Goal: Information Seeking & Learning: Learn about a topic

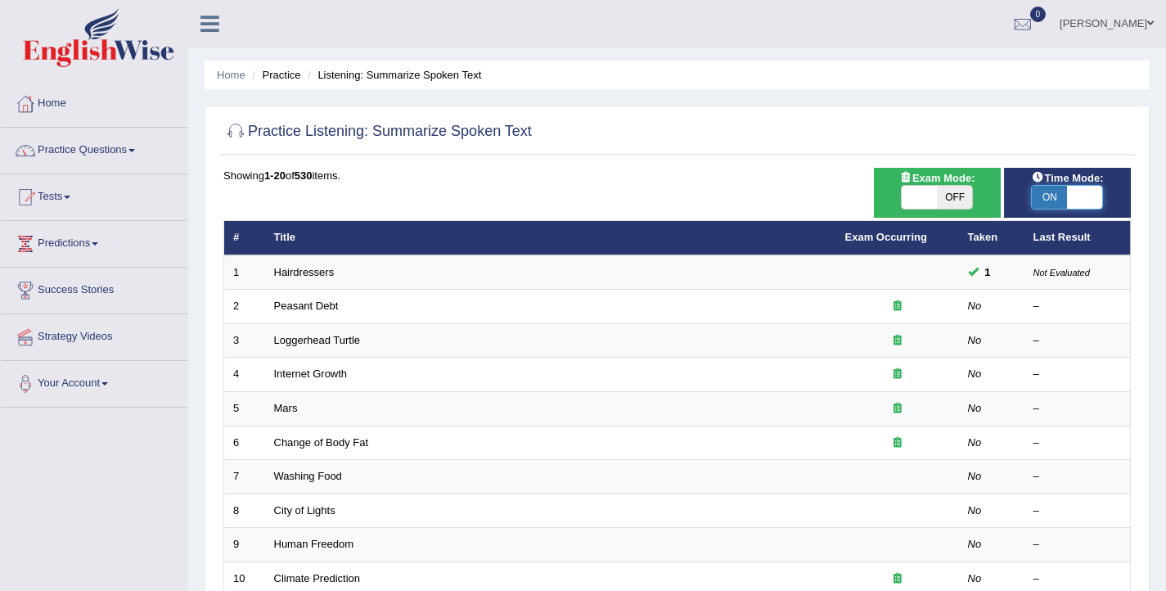
click at [1085, 202] on span at bounding box center [1084, 197] width 35 height 23
checkbox input "false"
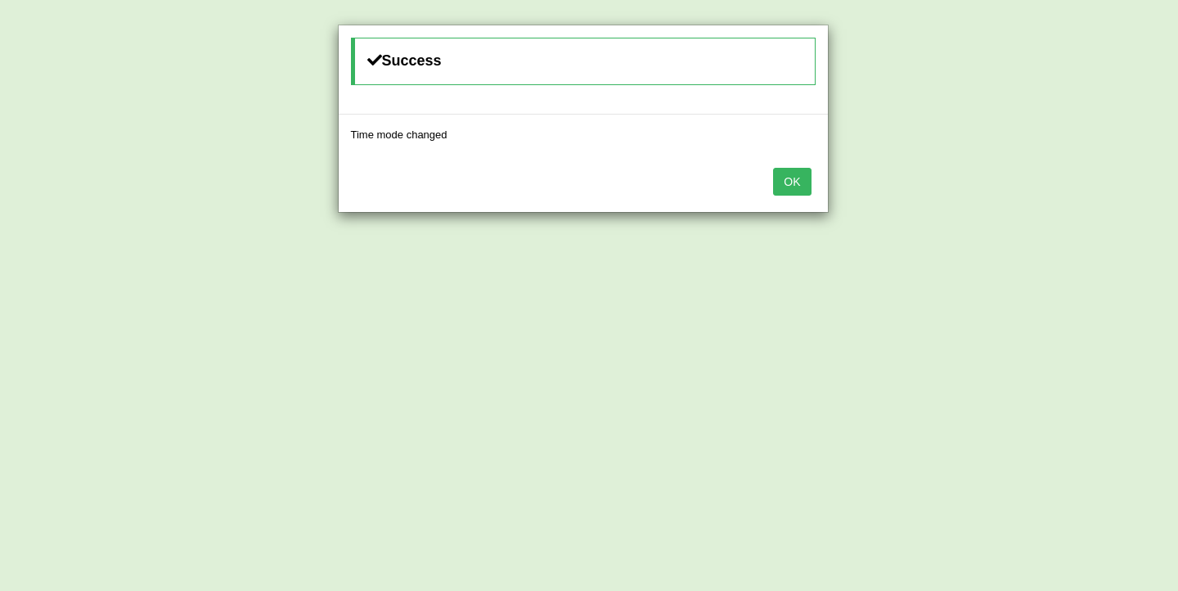
click at [788, 181] on button "OK" at bounding box center [792, 182] width 38 height 28
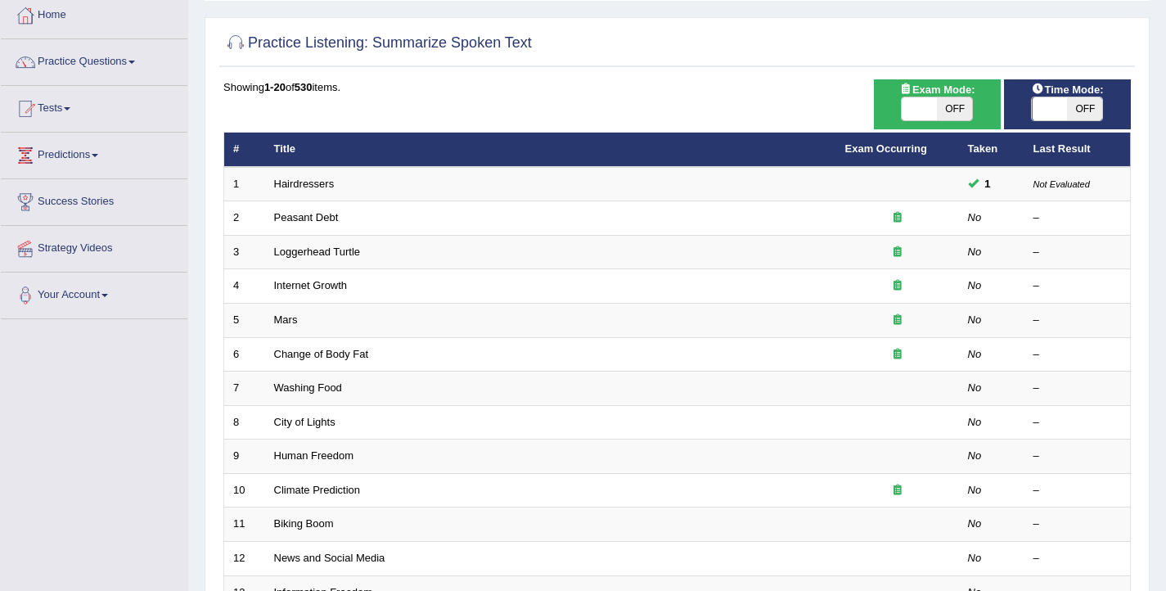
scroll to position [110, 0]
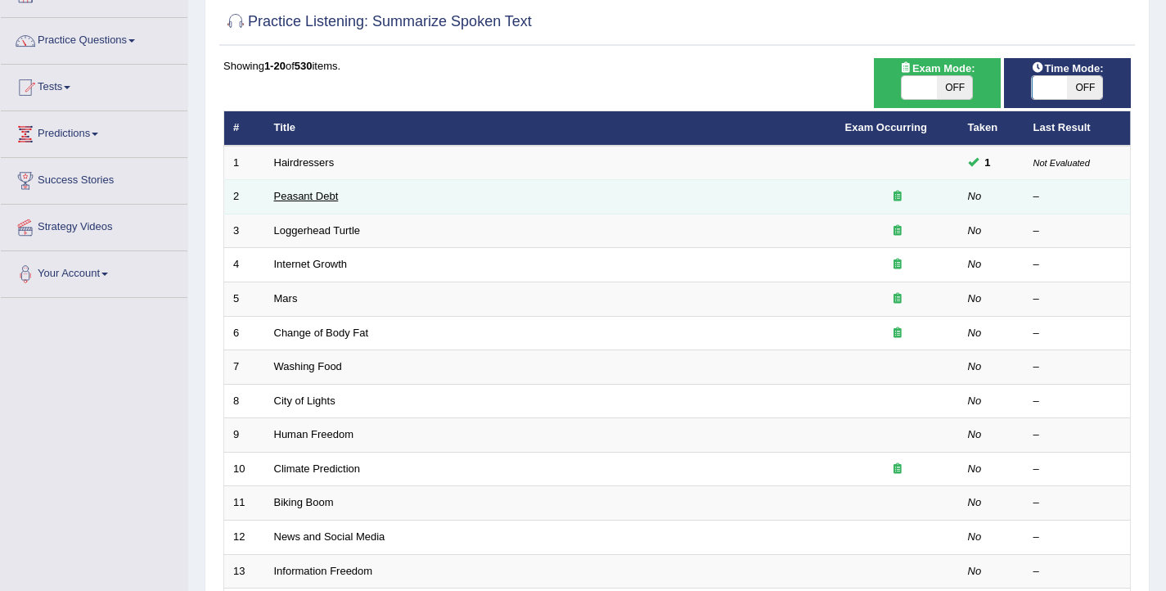
click at [317, 198] on link "Peasant Debt" at bounding box center [306, 196] width 65 height 12
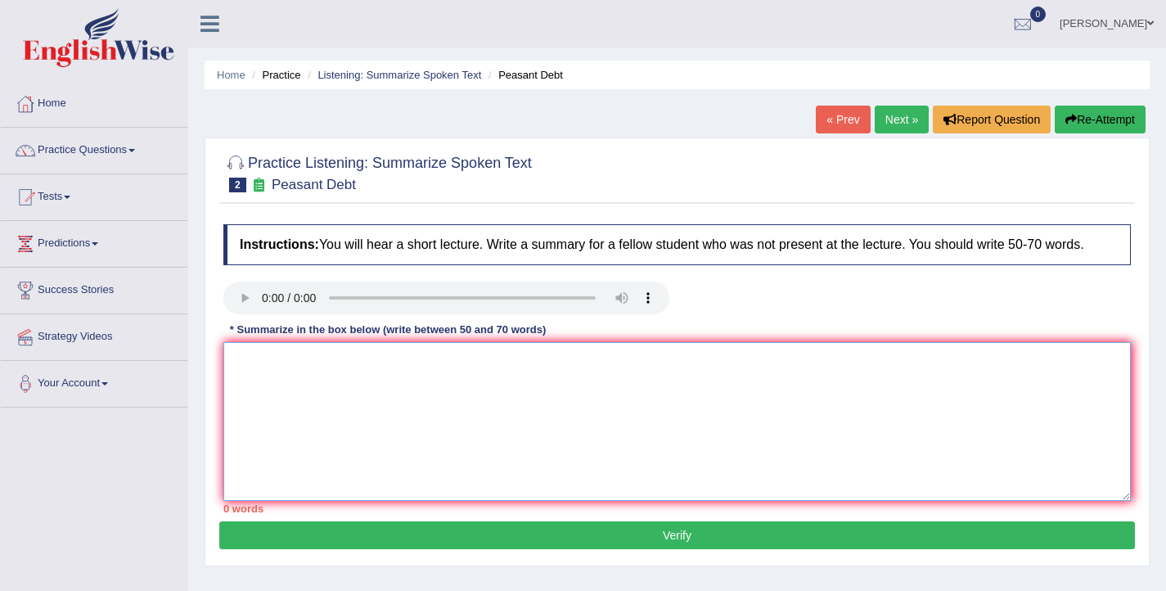
click at [259, 376] on textarea at bounding box center [676, 421] width 907 height 159
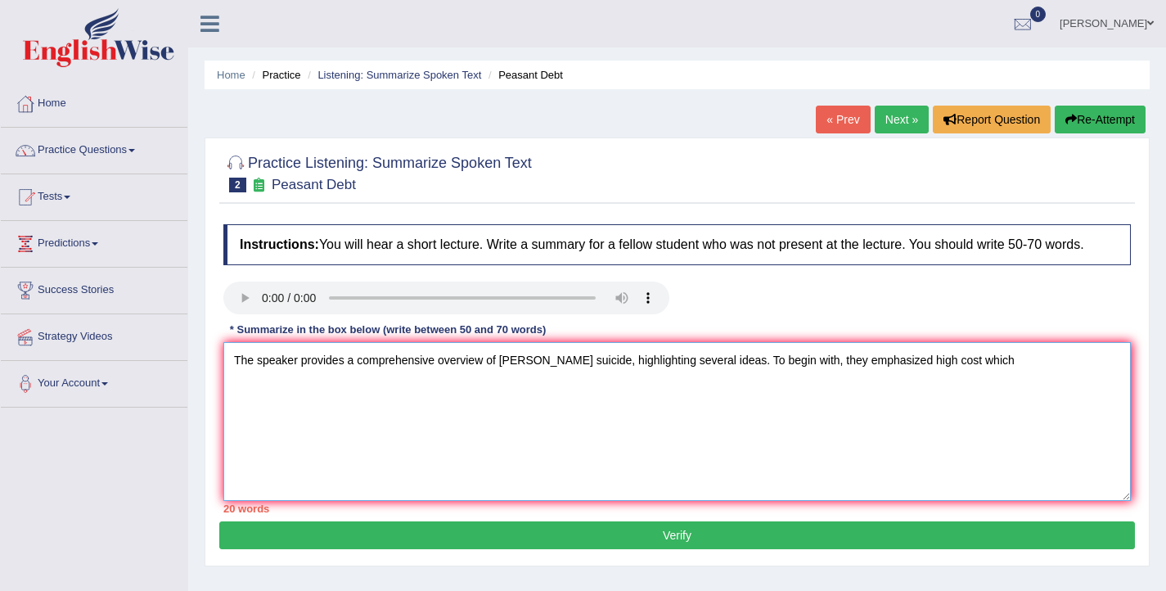
click at [933, 377] on textarea "The speaker provides a comprehensive overview of farmer's suicide, highlighting…" at bounding box center [676, 421] width 907 height 159
click at [980, 377] on textarea "The speaker provides a comprehensive overview of farmer's suicide, highlighting…" at bounding box center [676, 421] width 907 height 159
drag, startPoint x: 1122, startPoint y: 376, endPoint x: 1087, endPoint y: 373, distance: 35.3
click at [1087, 373] on textarea "The speaker provides a comprehensive overview of farmer's suicide, highlighting…" at bounding box center [676, 421] width 907 height 159
click at [353, 406] on textarea "The speaker provides a comprehensive overview of farmer's suicide, highlighting…" at bounding box center [676, 421] width 907 height 159
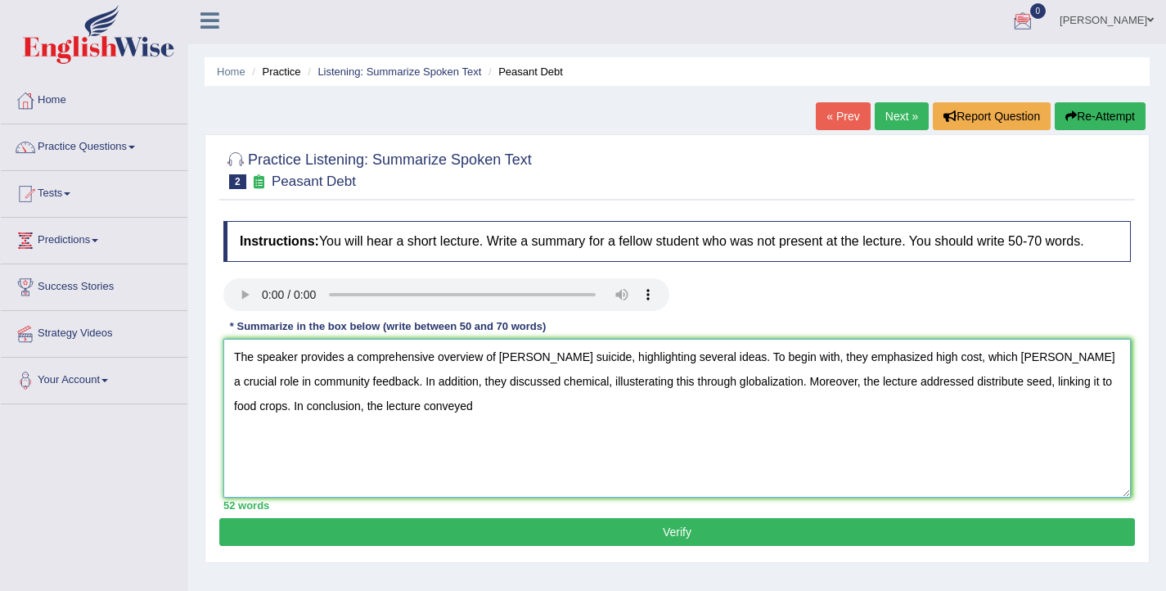
scroll to position [7, 0]
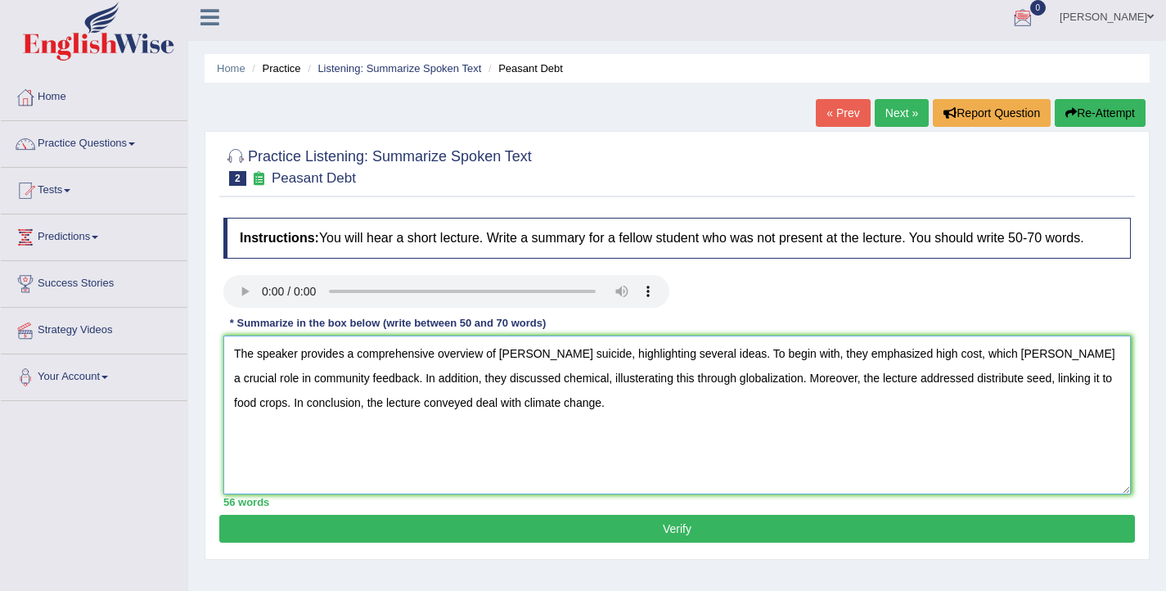
click at [428, 419] on textarea "The speaker provides a comprehensive overview of farmer's suicide, highlighting…" at bounding box center [676, 414] width 907 height 159
type textarea "The speaker provides a comprehensive overview of farmer's suicide, highlighting…"
click at [637, 542] on button "Verify" at bounding box center [677, 529] width 916 height 28
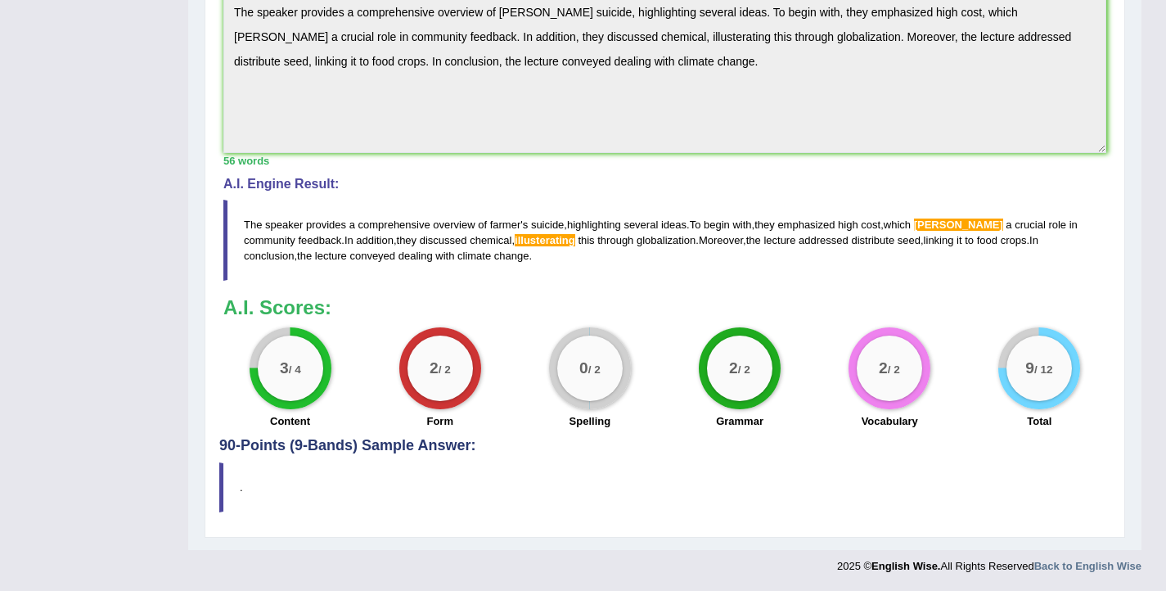
scroll to position [0, 0]
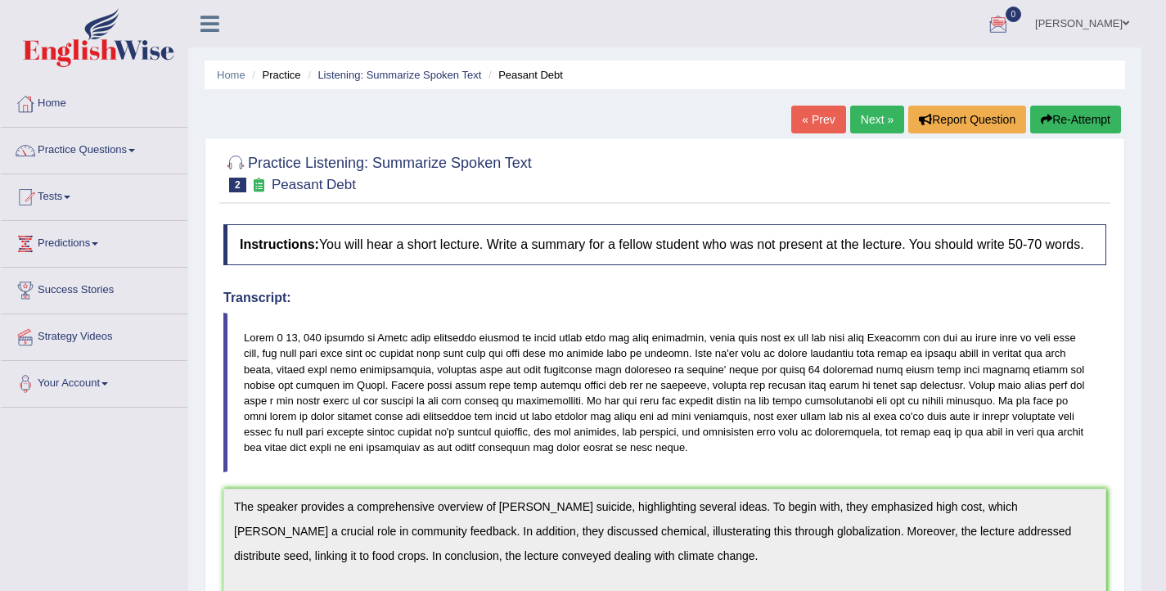
click at [857, 127] on link "Next »" at bounding box center [877, 120] width 54 height 28
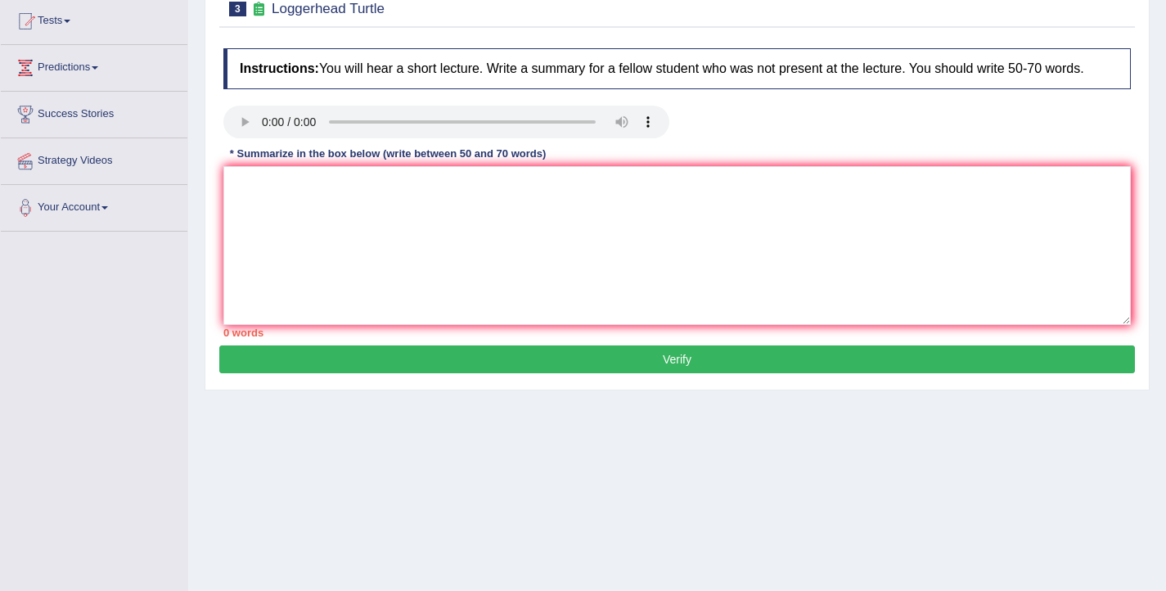
scroll to position [268, 0]
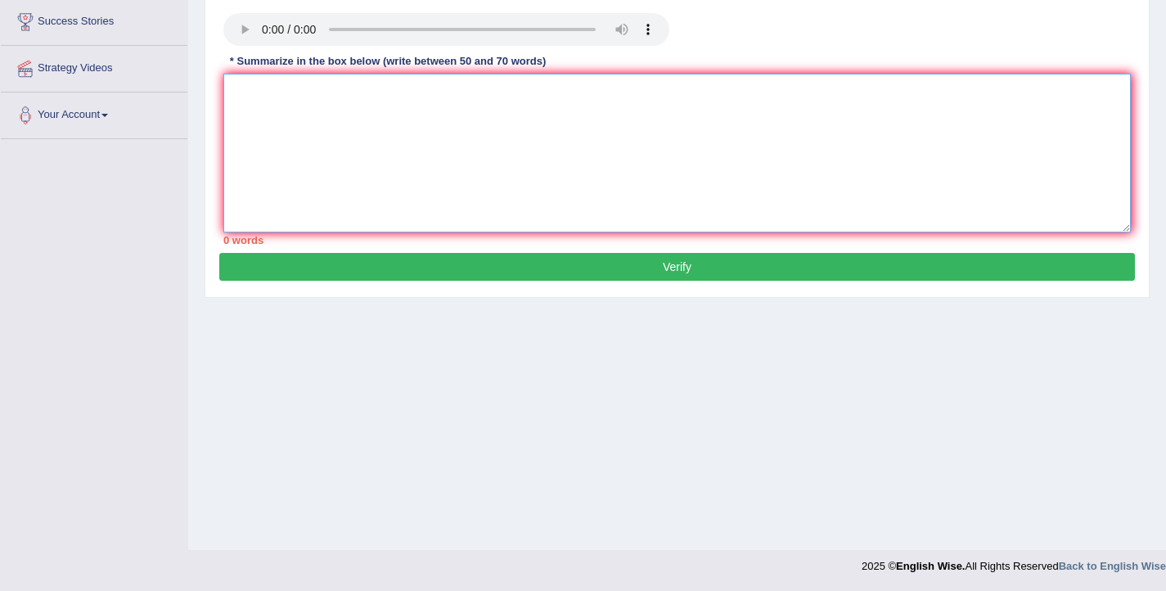
click at [448, 109] on textarea at bounding box center [676, 153] width 907 height 159
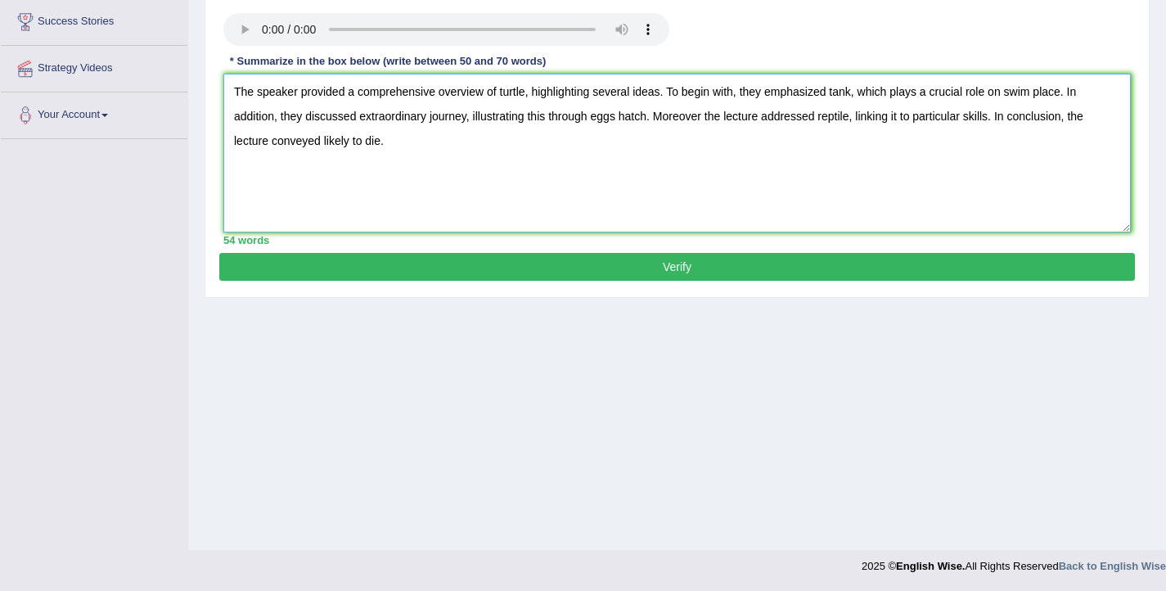
type textarea "The speaker provided a comprehensive overview of turtle, highlighting several i…"
click at [674, 281] on button "Verify" at bounding box center [677, 267] width 916 height 28
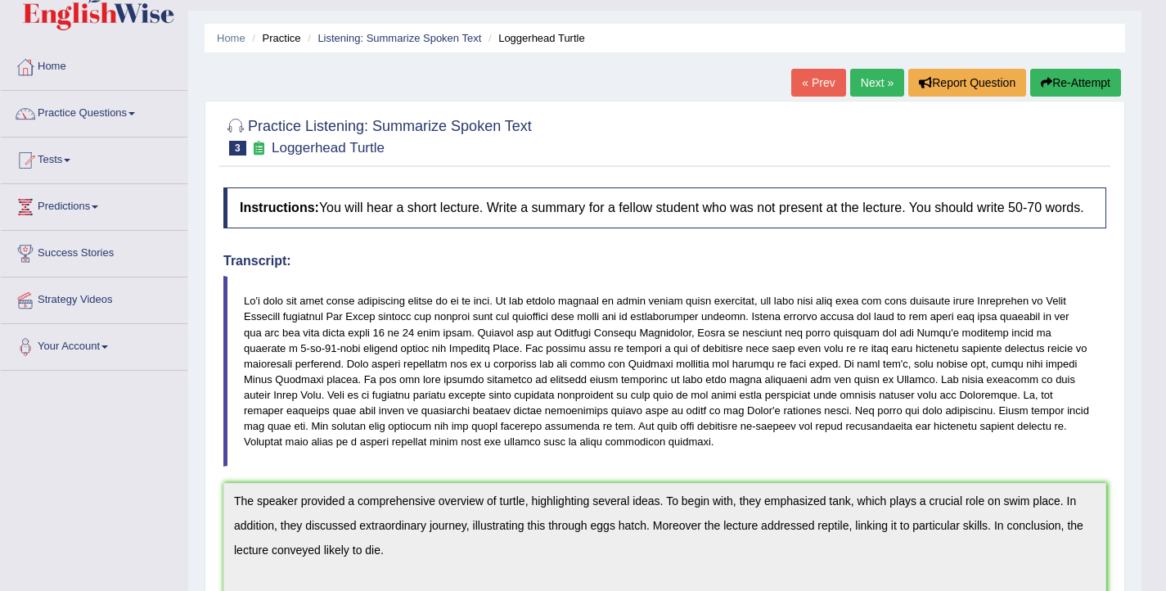
scroll to position [0, 0]
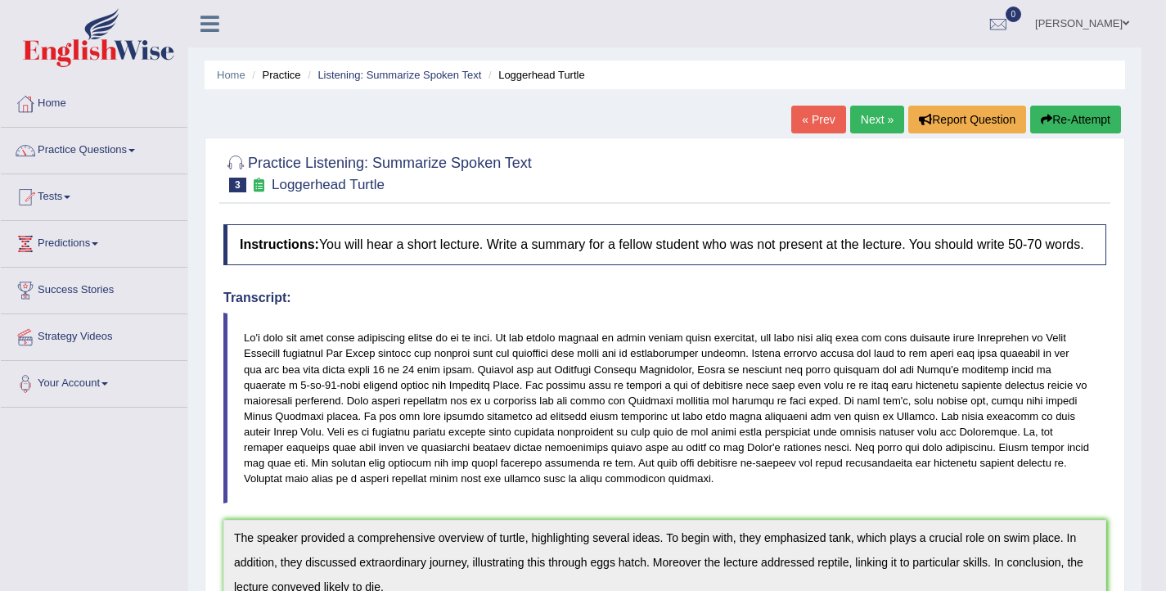
click at [1079, 122] on button "Re-Attempt" at bounding box center [1075, 120] width 91 height 28
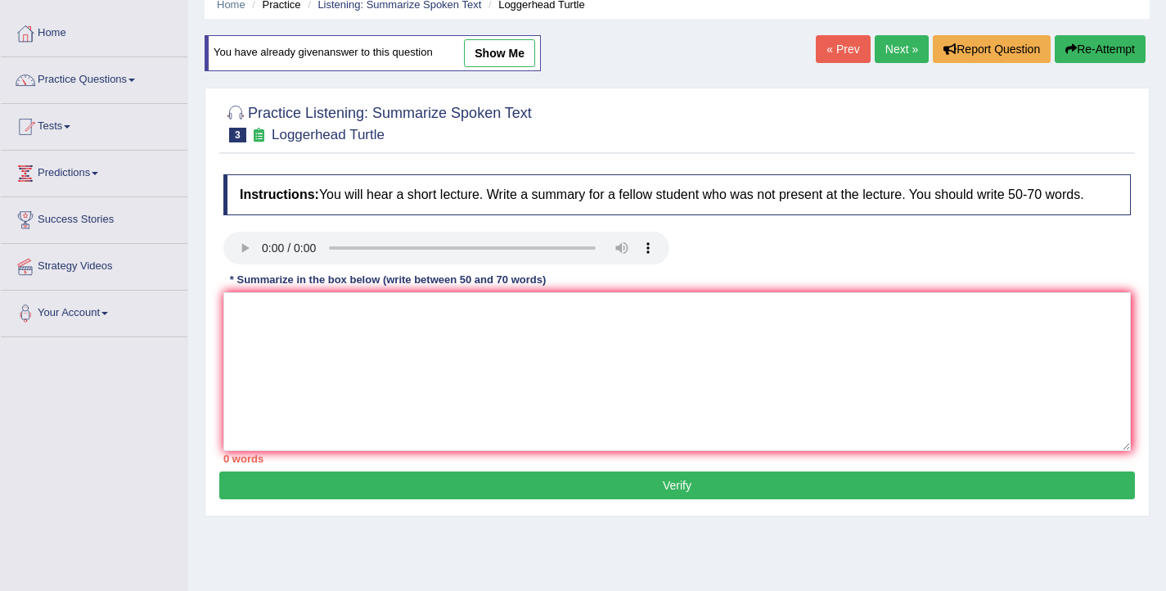
scroll to position [228, 0]
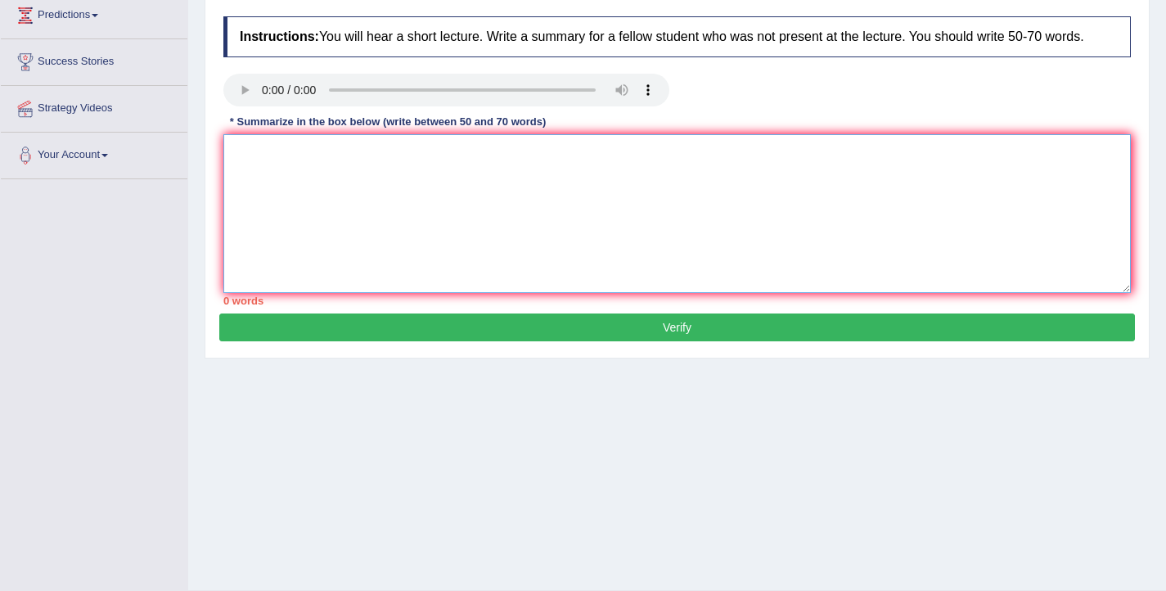
click at [394, 218] on textarea at bounding box center [676, 213] width 907 height 159
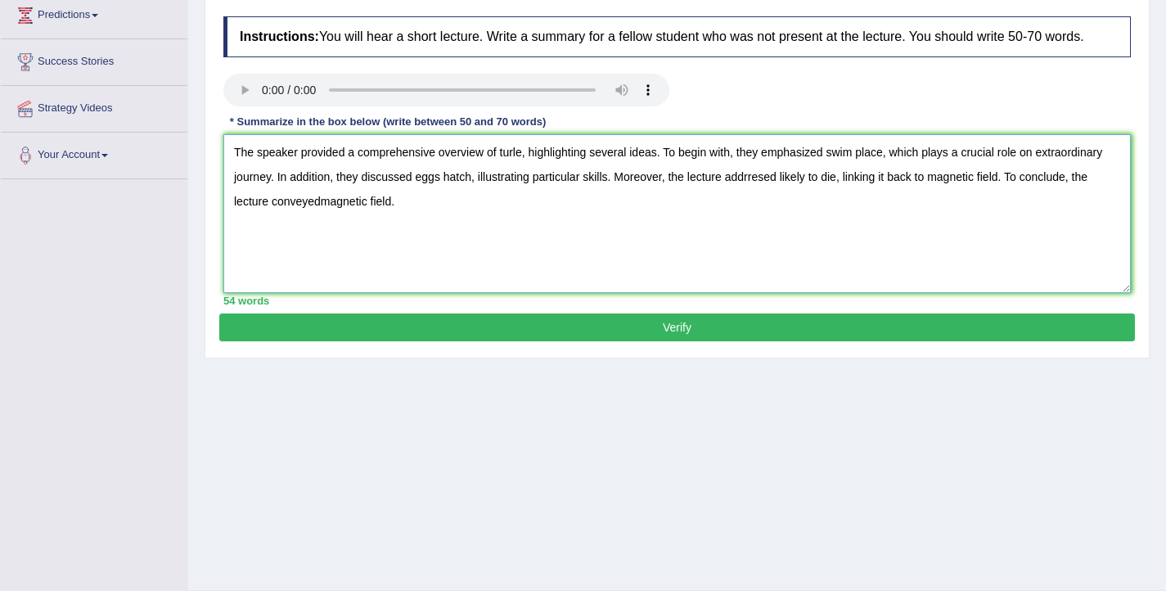
drag, startPoint x: 1027, startPoint y: 192, endPoint x: 1015, endPoint y: 195, distance: 12.5
click at [1015, 195] on textarea "The speaker provided a comprehensive overview of turle, highlighting several id…" at bounding box center [676, 213] width 907 height 159
click at [1073, 191] on textarea "The speaker provided a comprehensive overview of turle, highlighting several id…" at bounding box center [676, 213] width 907 height 159
click at [323, 216] on textarea "The speaker provided a comprehensive overview of turle, highlighting several id…" at bounding box center [676, 213] width 907 height 159
type textarea "The speaker provided a comprehensive overview of turle, highlighting several id…"
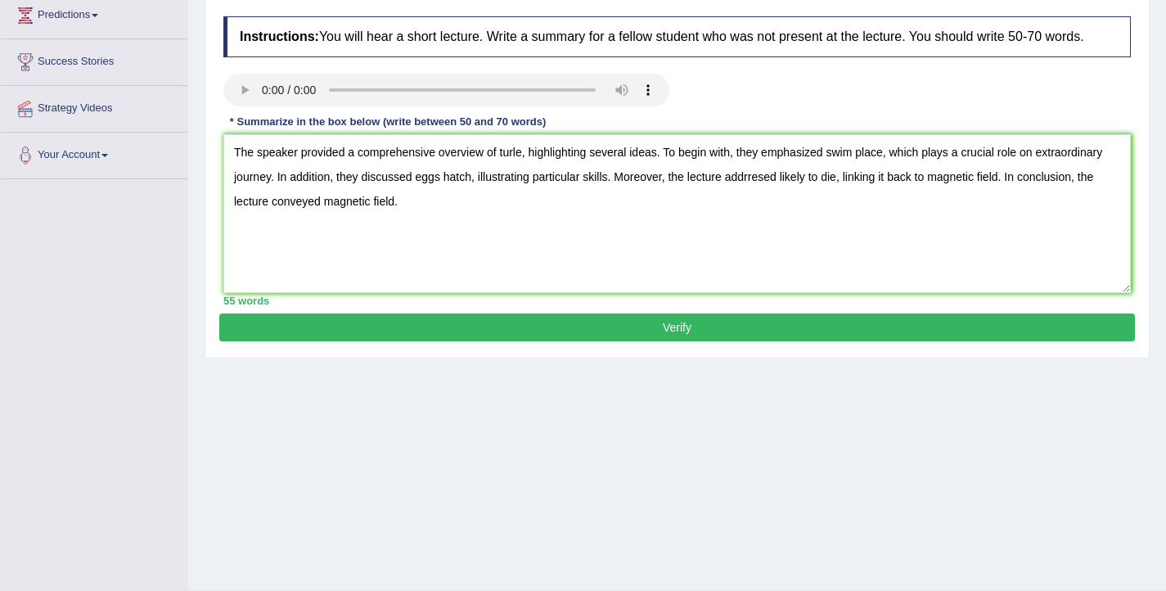
click at [633, 341] on button "Verify" at bounding box center [677, 327] width 916 height 28
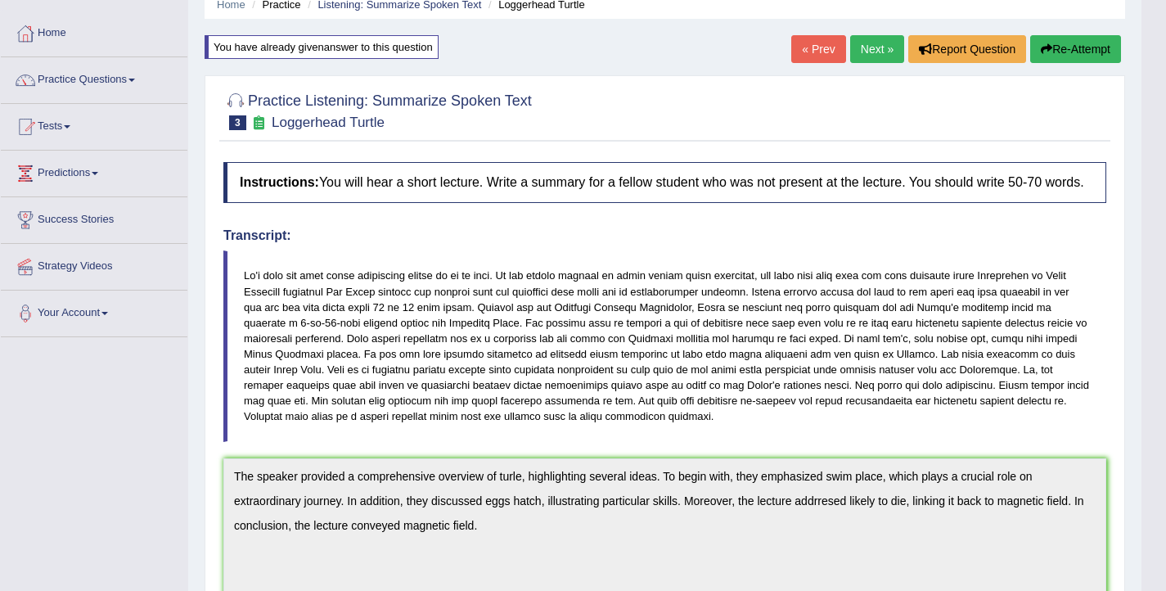
scroll to position [0, 0]
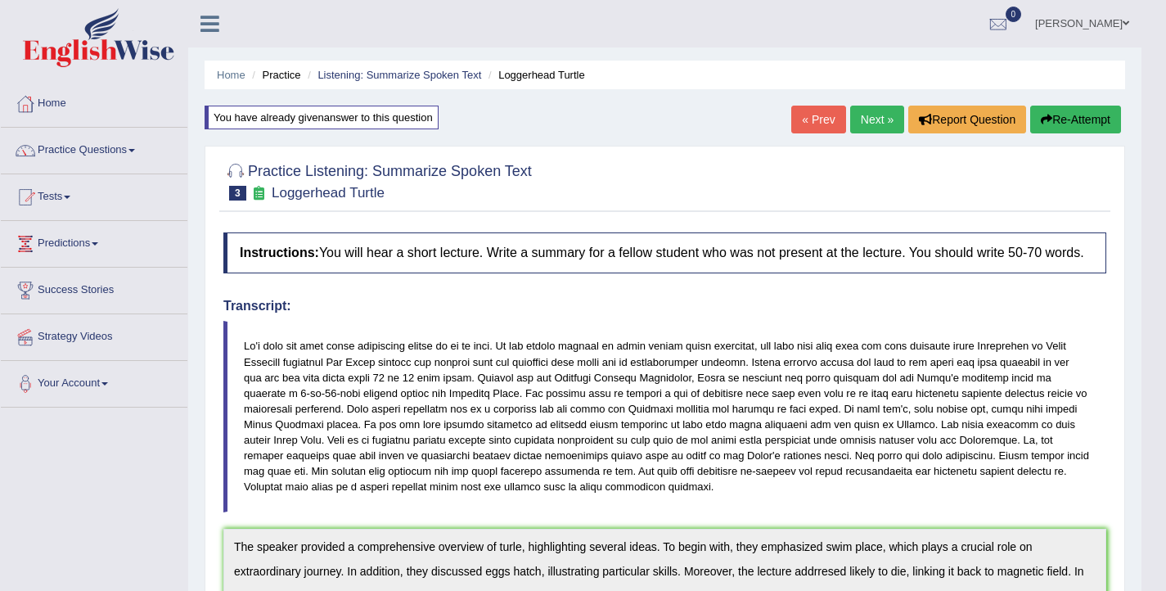
click at [1059, 122] on button "Re-Attempt" at bounding box center [1075, 120] width 91 height 28
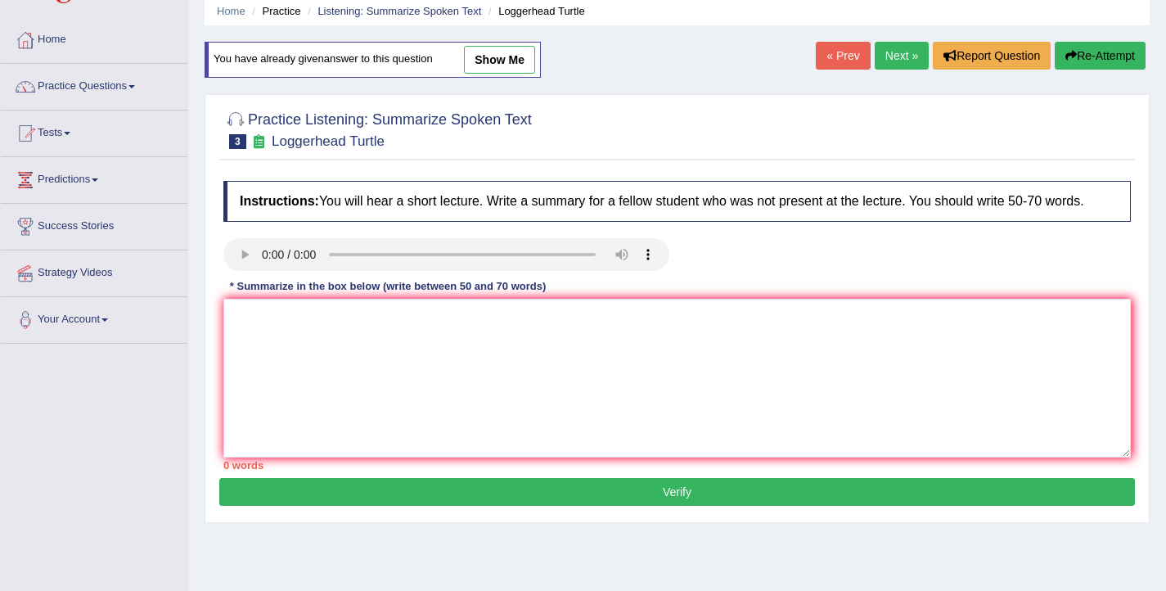
scroll to position [91, 0]
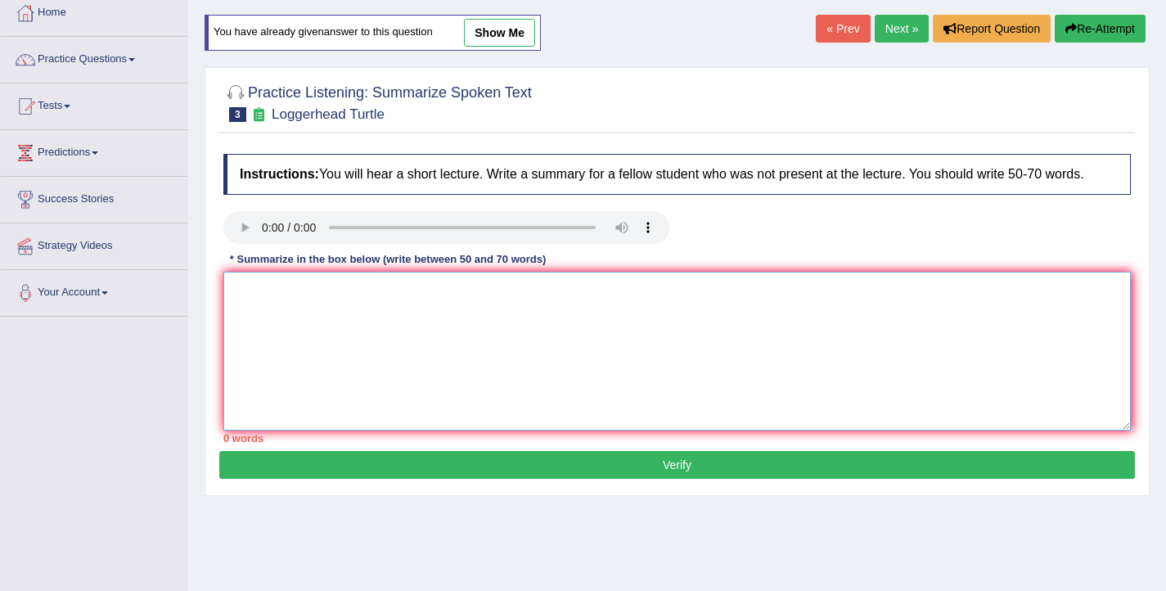
click at [298, 311] on textarea at bounding box center [676, 351] width 907 height 159
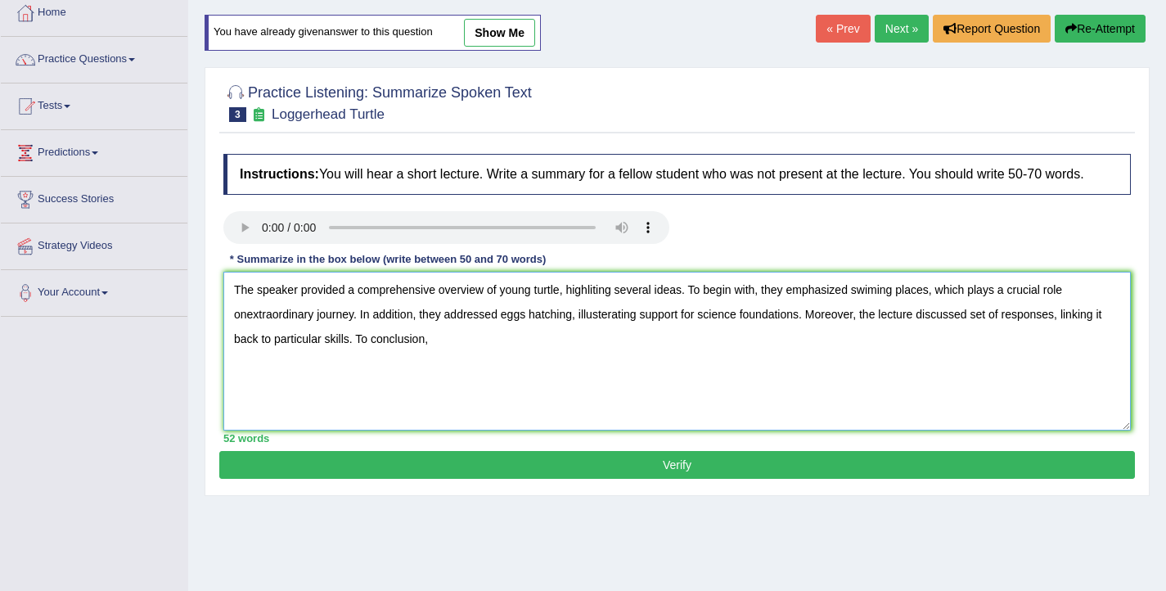
click at [360, 353] on textarea "The speaker provided a comprehensive overview of young turtle, highliting sever…" at bounding box center [676, 351] width 907 height 159
click at [465, 357] on textarea "The speaker provided a comprehensive overview of young turtle, highliting sever…" at bounding box center [676, 351] width 907 height 159
click at [520, 358] on textarea "The speaker provided a comprehensive overview of young turtle, highliting sever…" at bounding box center [676, 351] width 907 height 159
click at [616, 364] on textarea "The speaker provided a comprehensive overview of young turtle, highliting sever…" at bounding box center [676, 351] width 907 height 159
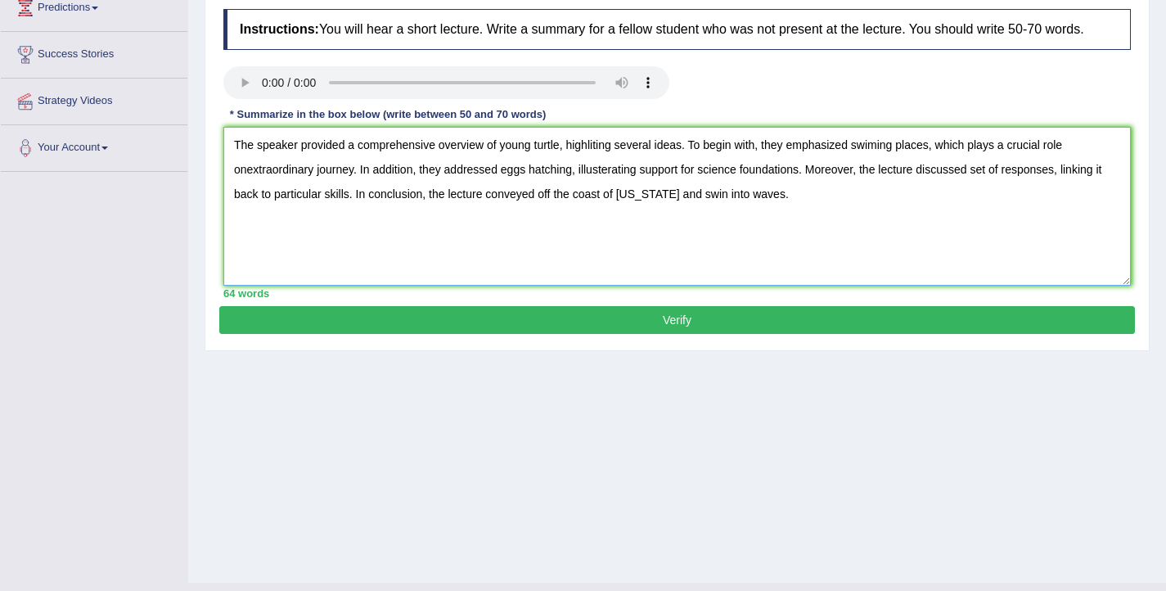
scroll to position [238, 0]
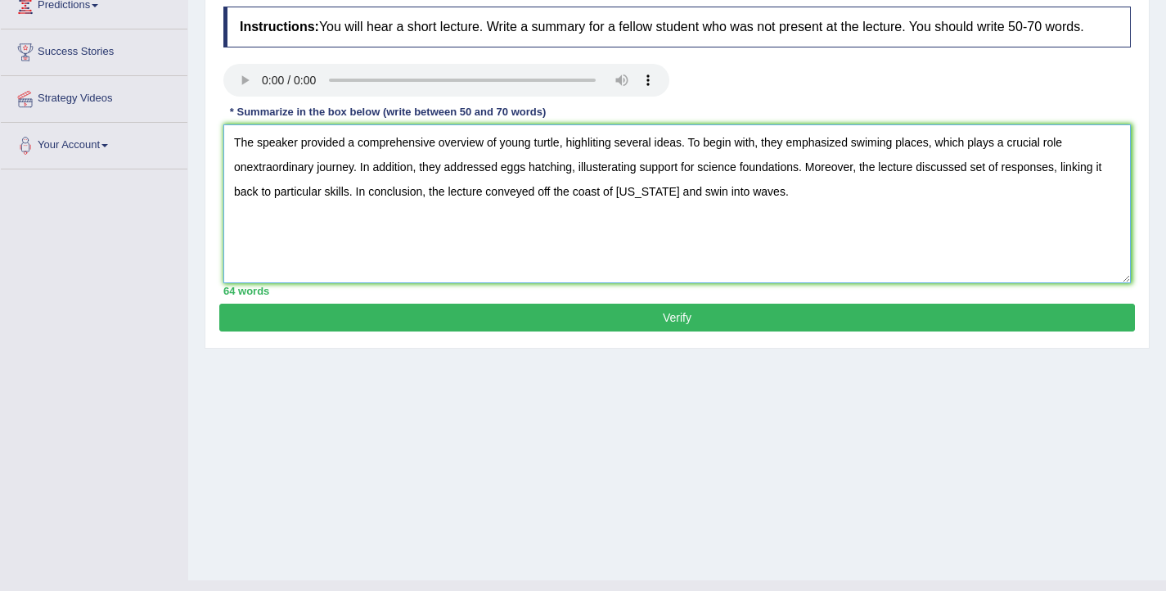
type textarea "The speaker provided a comprehensive overview of young turtle, highliting sever…"
drag, startPoint x: 641, startPoint y: 335, endPoint x: 632, endPoint y: 340, distance: 11.4
click at [641, 331] on button "Verify" at bounding box center [677, 318] width 916 height 28
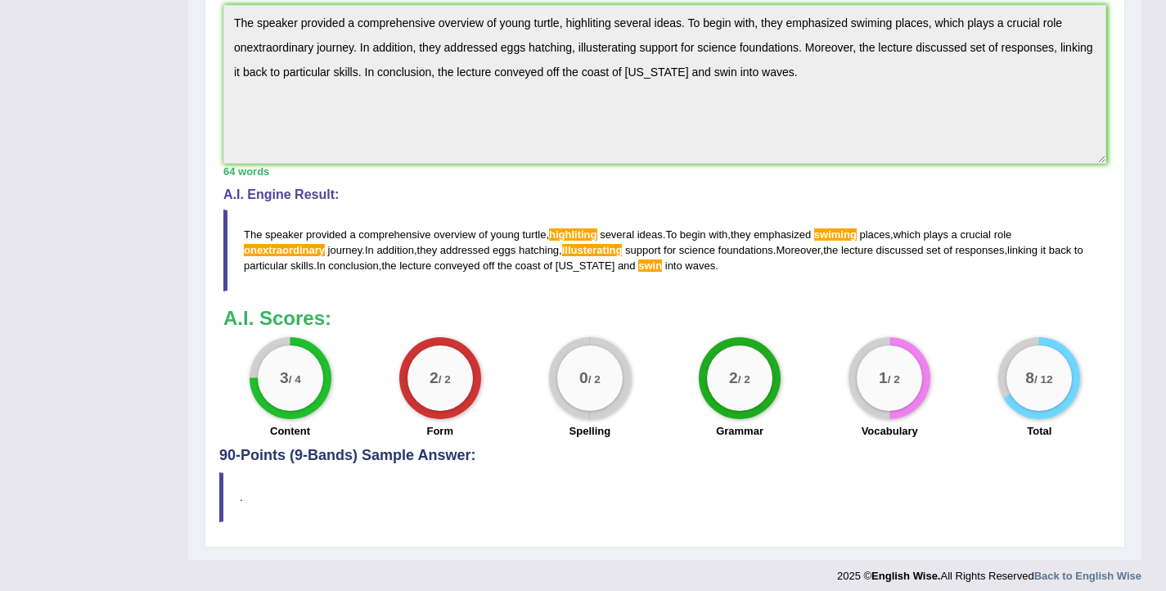
scroll to position [548, 0]
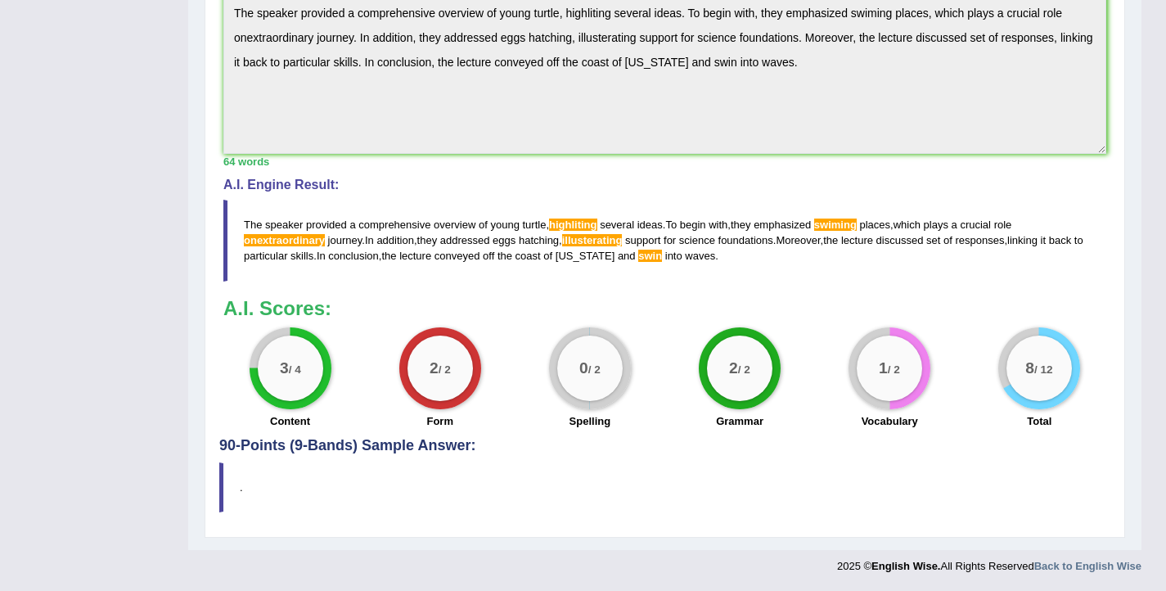
drag, startPoint x: 781, startPoint y: 272, endPoint x: 378, endPoint y: 232, distance: 405.3
click at [378, 232] on blockquote "The speaker provided a comprehensive overview of young turtle , highliting seve…" at bounding box center [664, 240] width 883 height 81
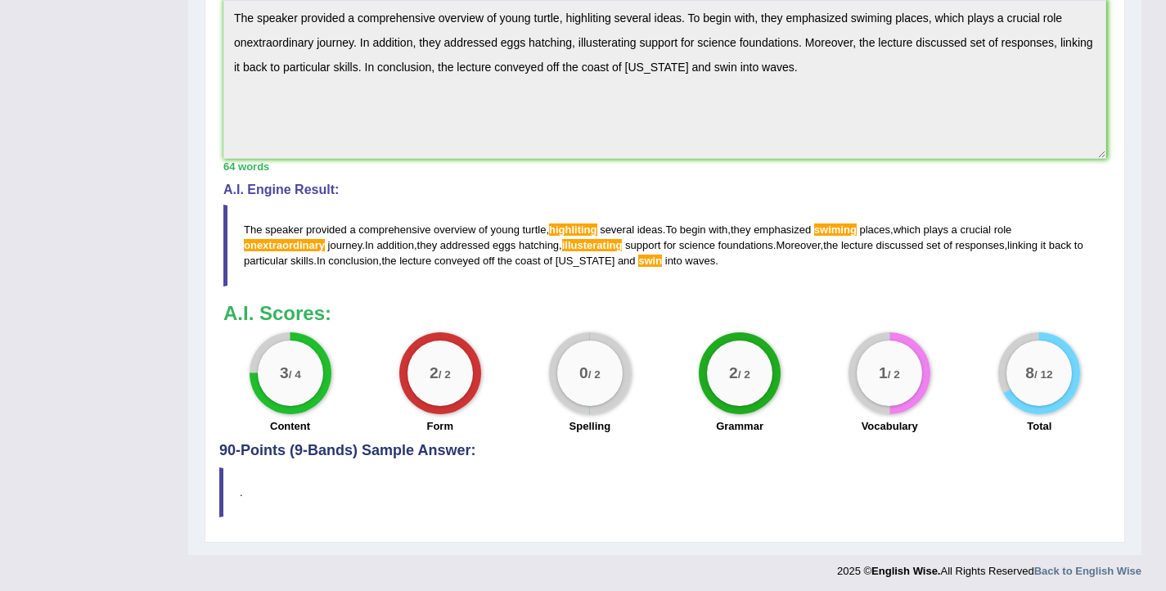
scroll to position [309, 0]
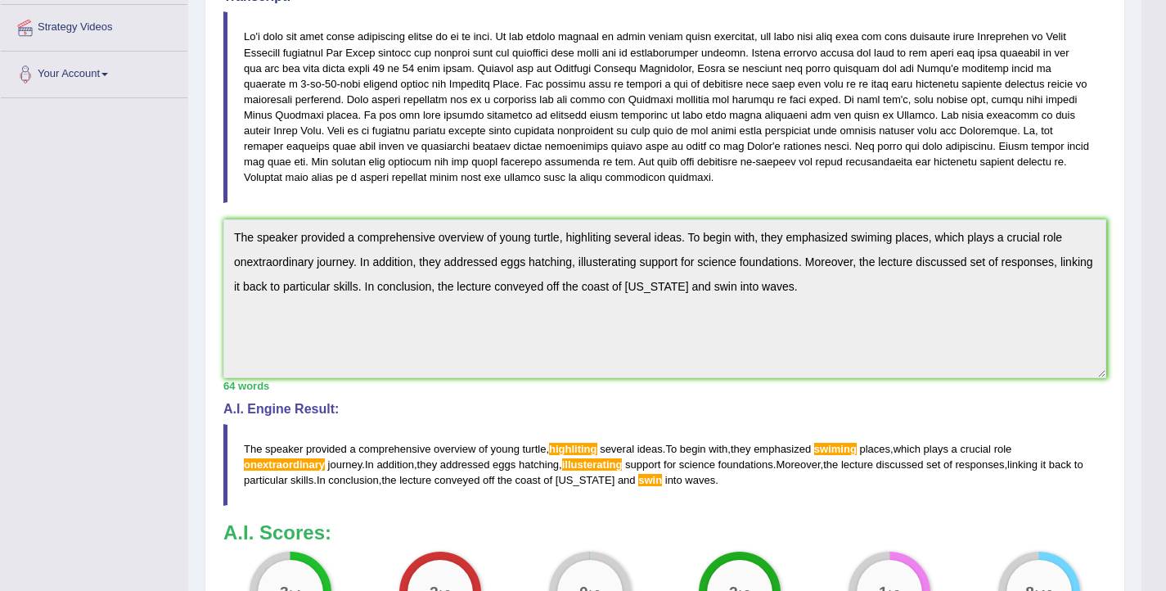
click at [221, 260] on div "Instructions: You will hear a short lecture. Write a summary for a fellow stude…" at bounding box center [664, 288] width 891 height 747
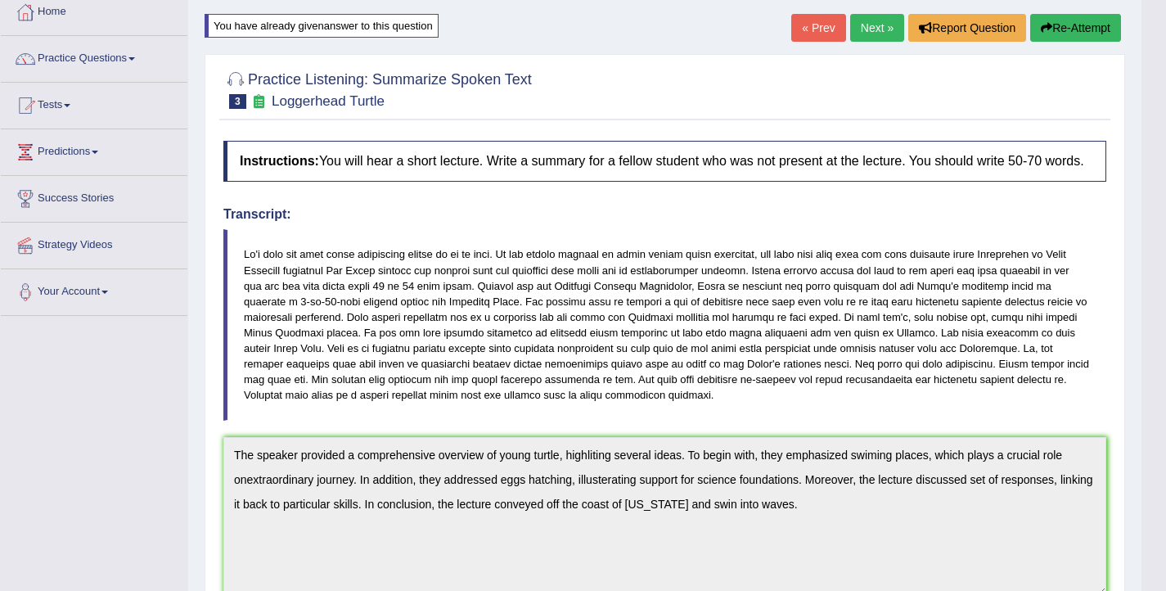
scroll to position [0, 0]
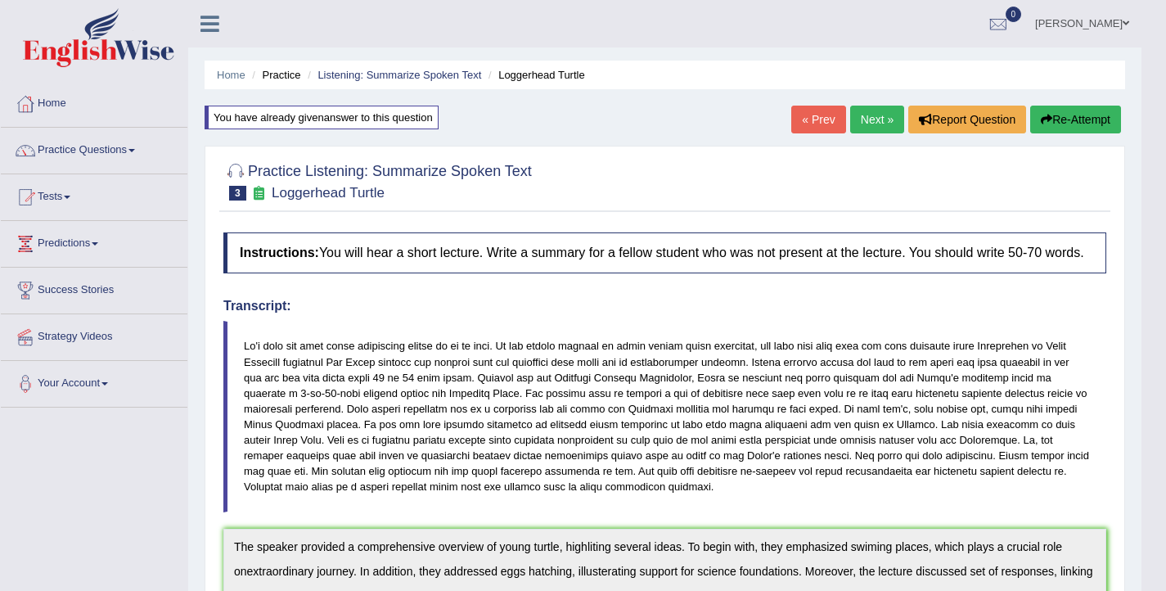
click at [1065, 115] on button "Re-Attempt" at bounding box center [1075, 120] width 91 height 28
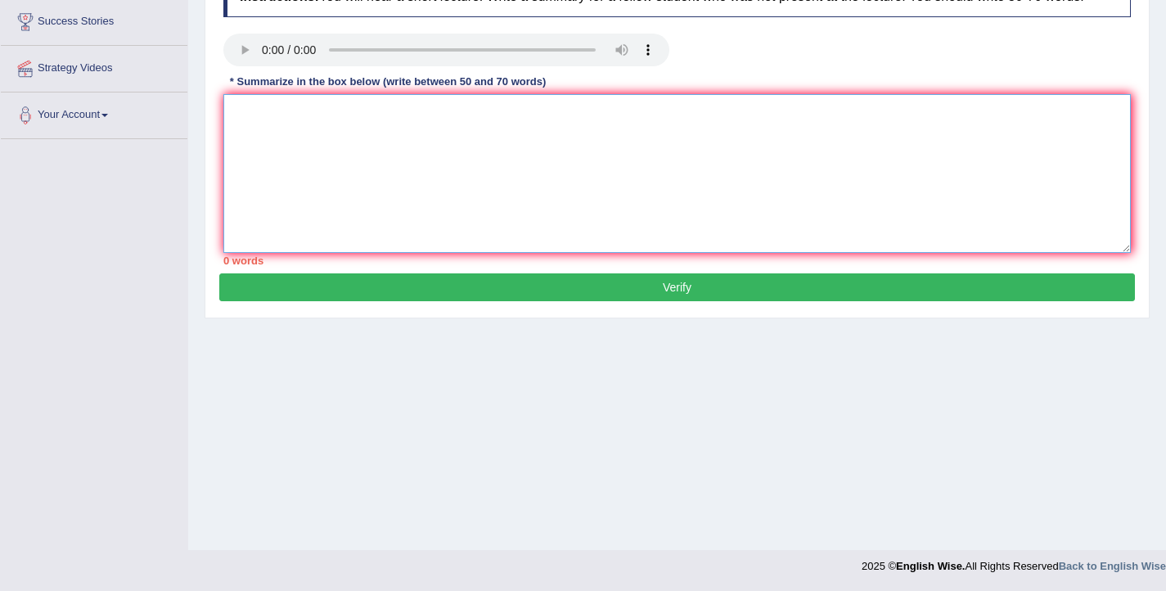
click at [493, 196] on textarea at bounding box center [676, 173] width 907 height 159
paste textarea "The speaker provided a comprehensive overview of young turtle, highliting sever…"
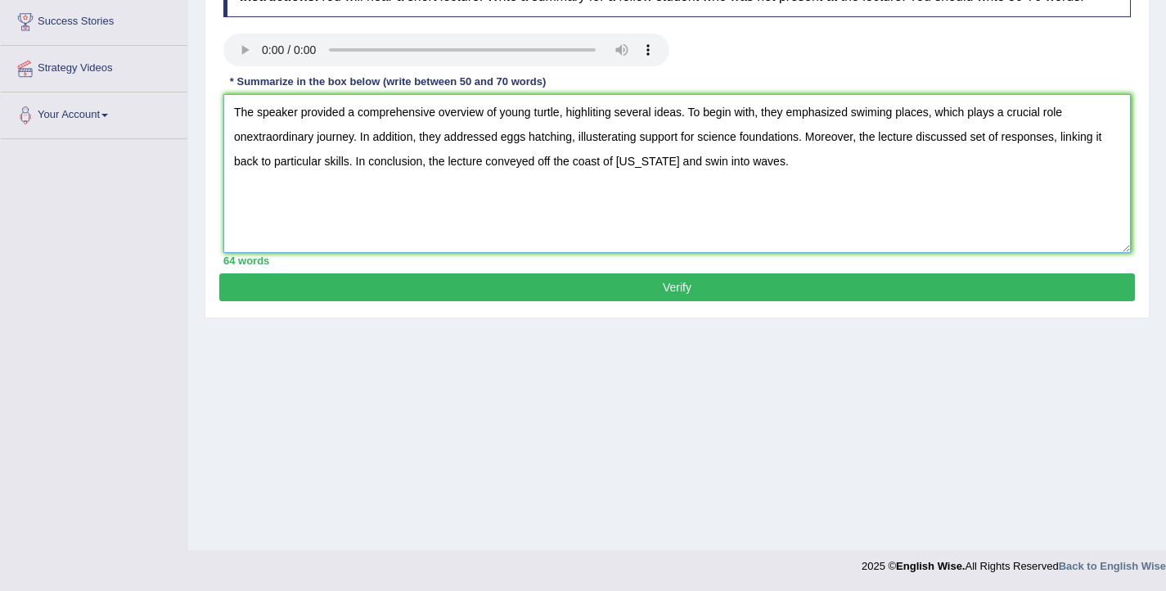
click at [596, 130] on textarea "The speaker provided a comprehensive overview of young turtle, highliting sever…" at bounding box center [676, 173] width 907 height 159
click at [596, 135] on textarea "The speaker provided a comprehensive overview of young turtle, highliting sever…" at bounding box center [676, 173] width 907 height 159
click at [893, 128] on textarea "The speaker provided a comprehensive overview of young turtle, highlighting sev…" at bounding box center [676, 173] width 907 height 159
click at [1103, 134] on textarea "The speaker provided a comprehensive overview of young turtle, highlighting sev…" at bounding box center [676, 173] width 907 height 159
drag, startPoint x: 244, startPoint y: 154, endPoint x: 233, endPoint y: 158, distance: 11.4
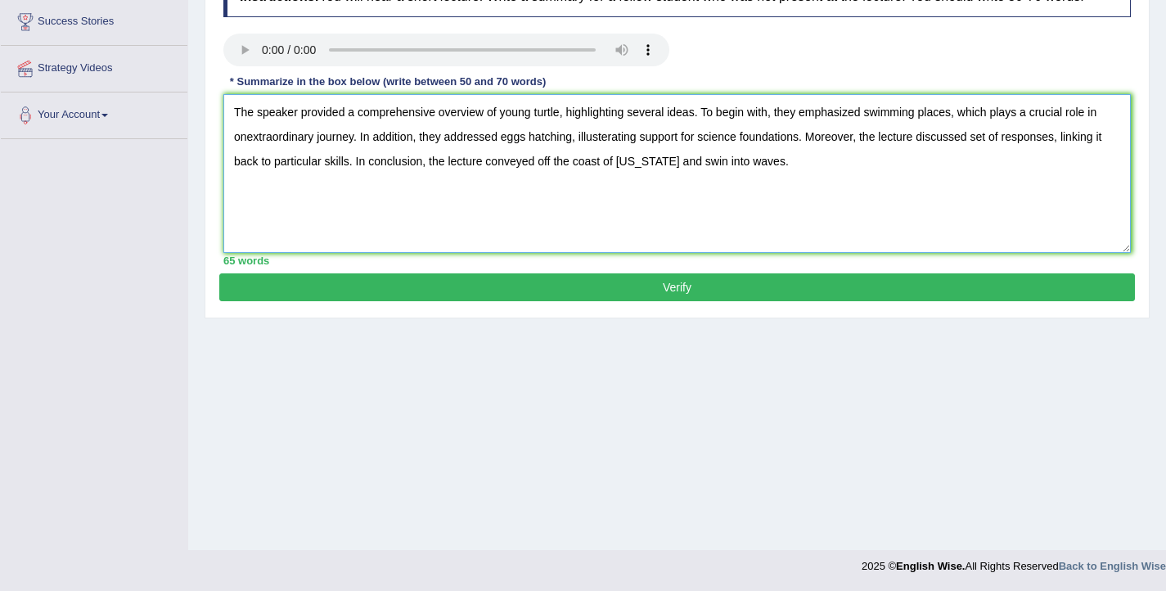
click at [233, 157] on textarea "The speaker provided a comprehensive overview of young turtle, highlighting sev…" at bounding box center [676, 173] width 907 height 159
click at [598, 154] on textarea "The speaker provided a comprehensive overview of young turtle, highlighting sev…" at bounding box center [676, 173] width 907 height 159
drag, startPoint x: 257, startPoint y: 182, endPoint x: 213, endPoint y: 181, distance: 44.2
click at [213, 181] on div "Practice Listening: Summarize Spoken Text 3 Loggerhead Turtle Instructions: You…" at bounding box center [677, 104] width 945 height 429
drag, startPoint x: 722, startPoint y: 178, endPoint x: 643, endPoint y: 178, distance: 78.5
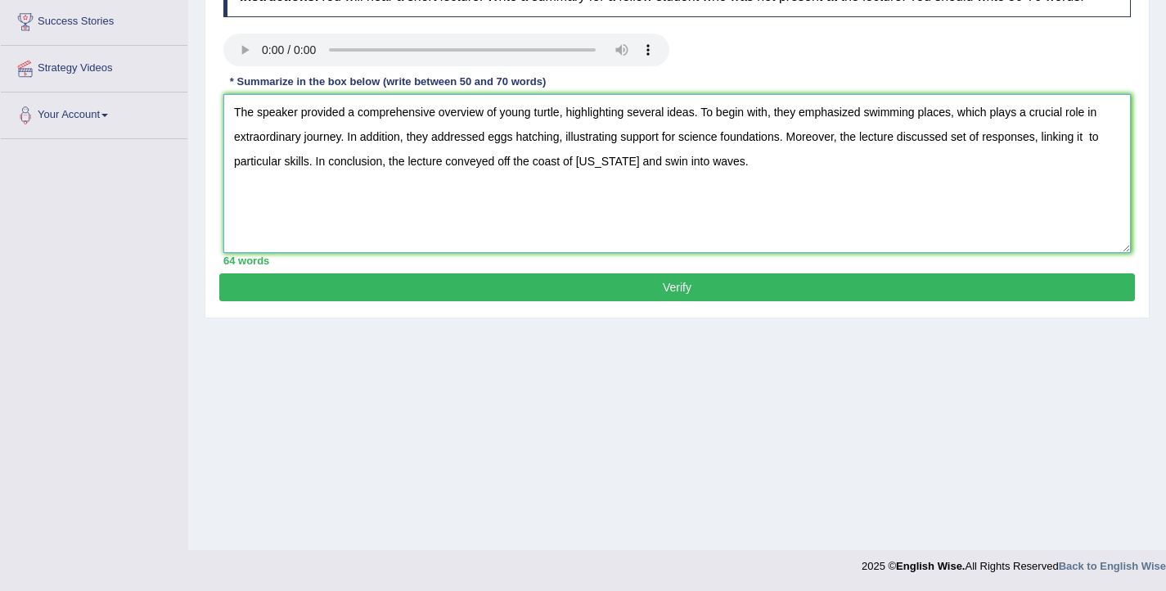
click at [643, 178] on textarea "The speaker provided a comprehensive overview of young turtle, highlighting sev…" at bounding box center [676, 173] width 907 height 159
type textarea "The speaker provided a comprehensive overview of young turtle, highlighting sev…"
click at [682, 301] on button "Verify" at bounding box center [677, 287] width 916 height 28
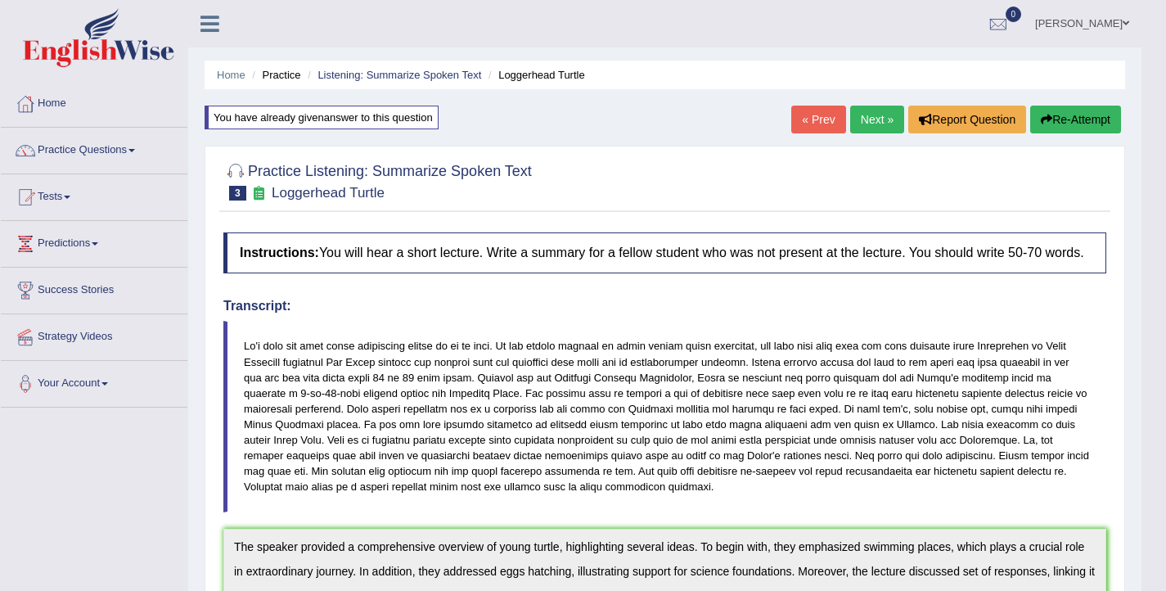
click at [870, 123] on link "Next »" at bounding box center [877, 120] width 54 height 28
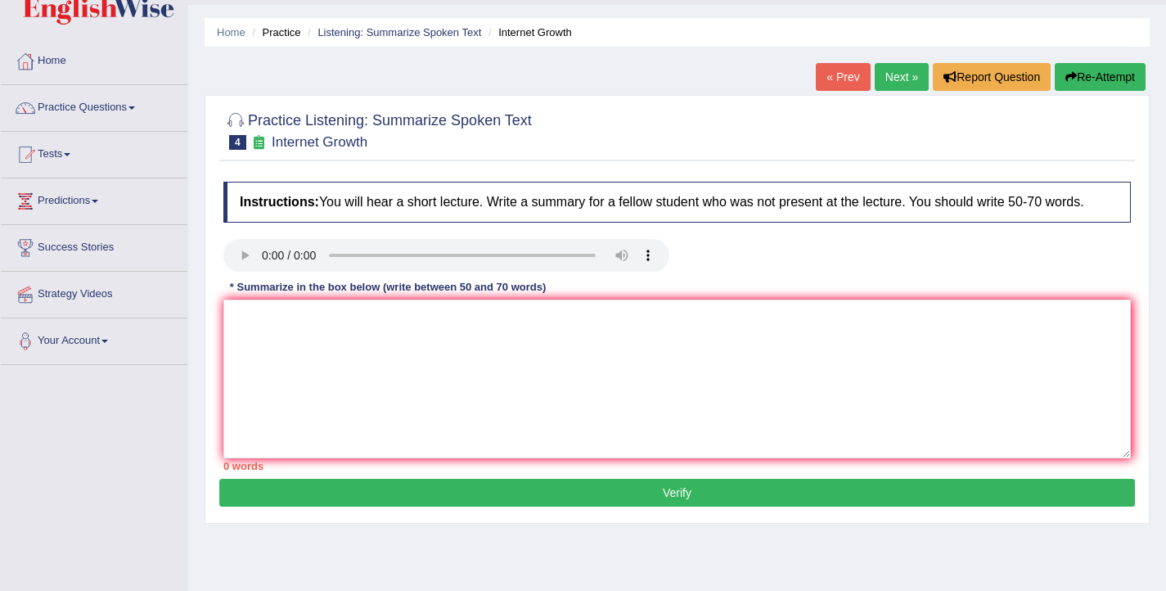
scroll to position [48, 0]
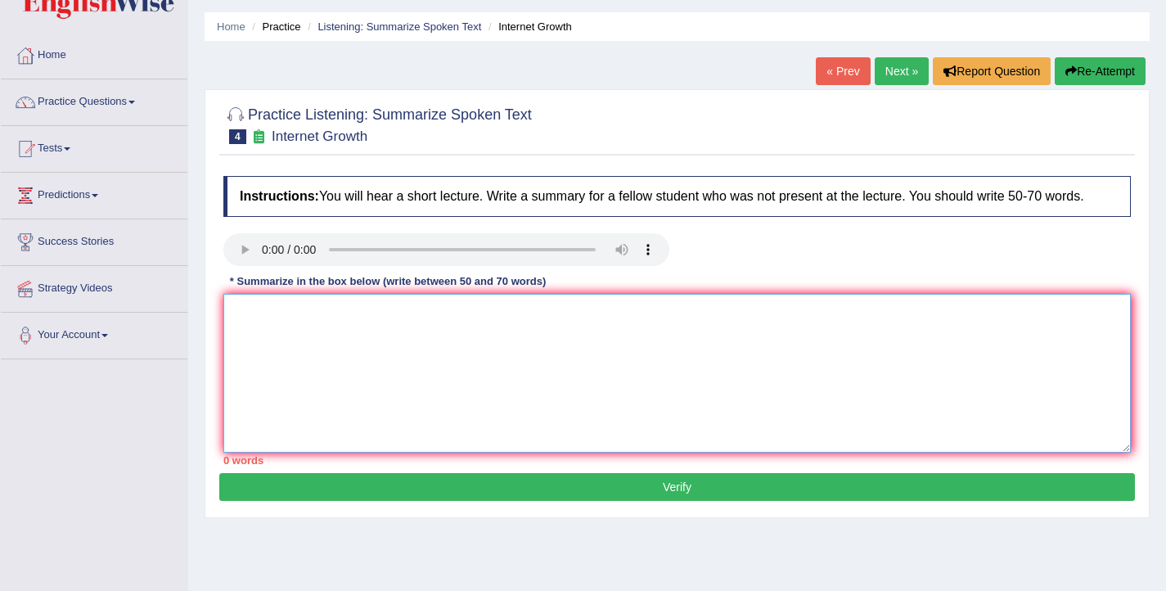
click at [253, 330] on textarea at bounding box center [676, 373] width 907 height 159
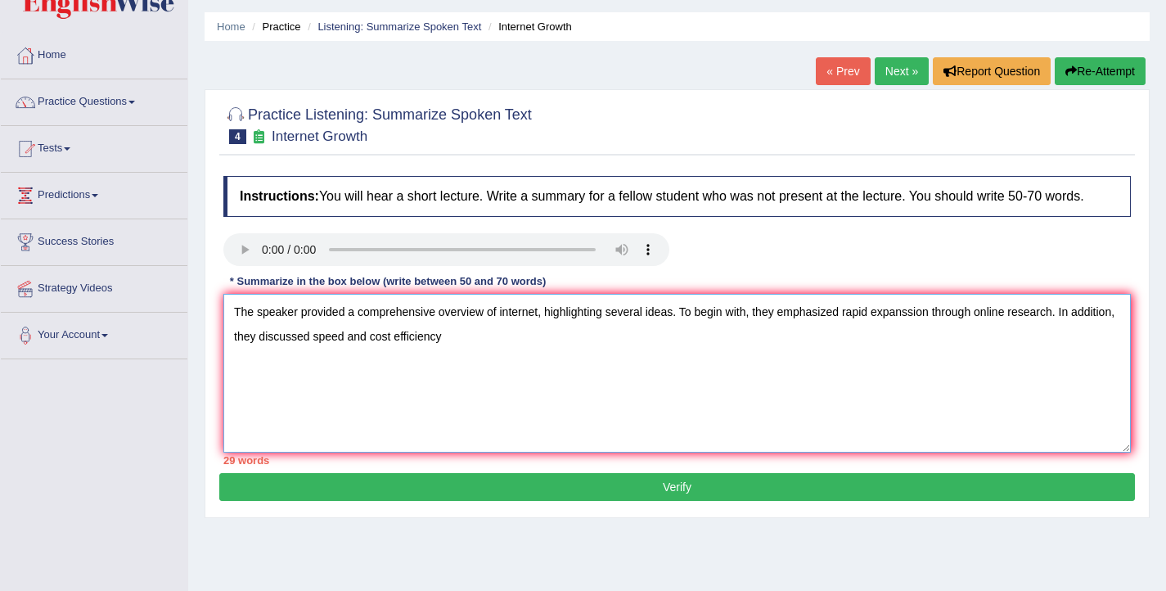
drag, startPoint x: 417, startPoint y: 351, endPoint x: 399, endPoint y: 351, distance: 18.0
click at [399, 351] on textarea "The speaker provided a comprehensive overview of internet, highlighting several…" at bounding box center [676, 373] width 907 height 159
click at [511, 357] on textarea "The speaker provided a comprehensive overview of internet, highlighting several…" at bounding box center [676, 373] width 907 height 159
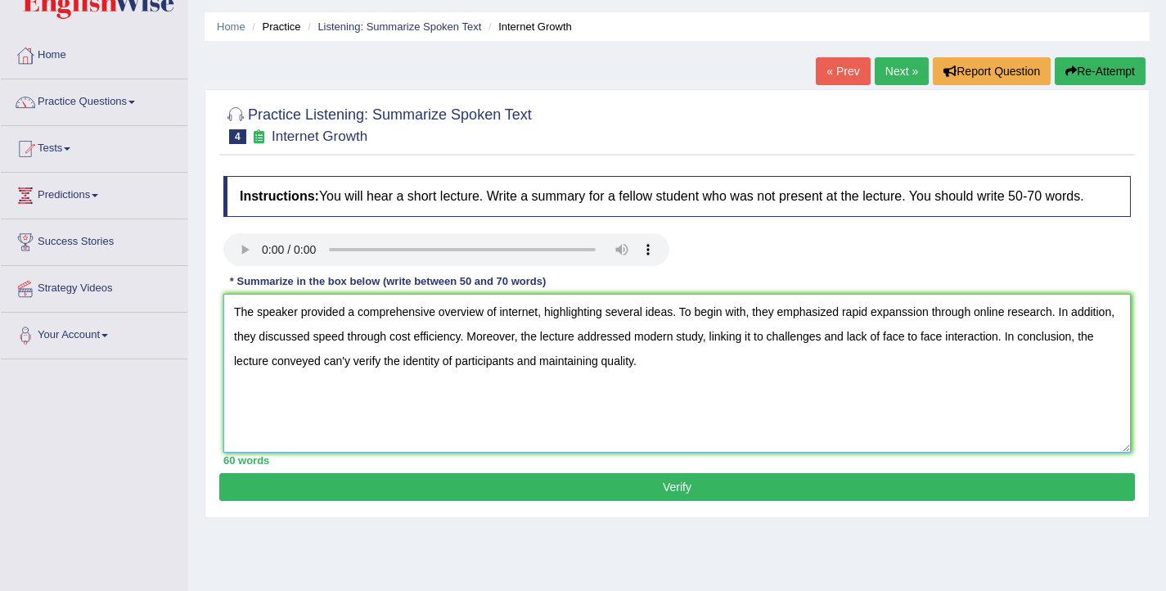
click at [499, 329] on textarea "The speaker provided a comprehensive overview of internet, highlighting several…" at bounding box center [676, 373] width 907 height 159
click at [432, 382] on textarea "The speaker provided a comprehensive overview of the internet, highlighting sev…" at bounding box center [676, 373] width 907 height 159
drag, startPoint x: 430, startPoint y: 377, endPoint x: 408, endPoint y: 381, distance: 21.7
click at [408, 381] on textarea "The speaker provided a comprehensive overview of the internet, highlighting sev…" at bounding box center [676, 373] width 907 height 159
click at [434, 374] on textarea "The speaker provided a comprehensive overview of the internet, highlighting sev…" at bounding box center [676, 373] width 907 height 159
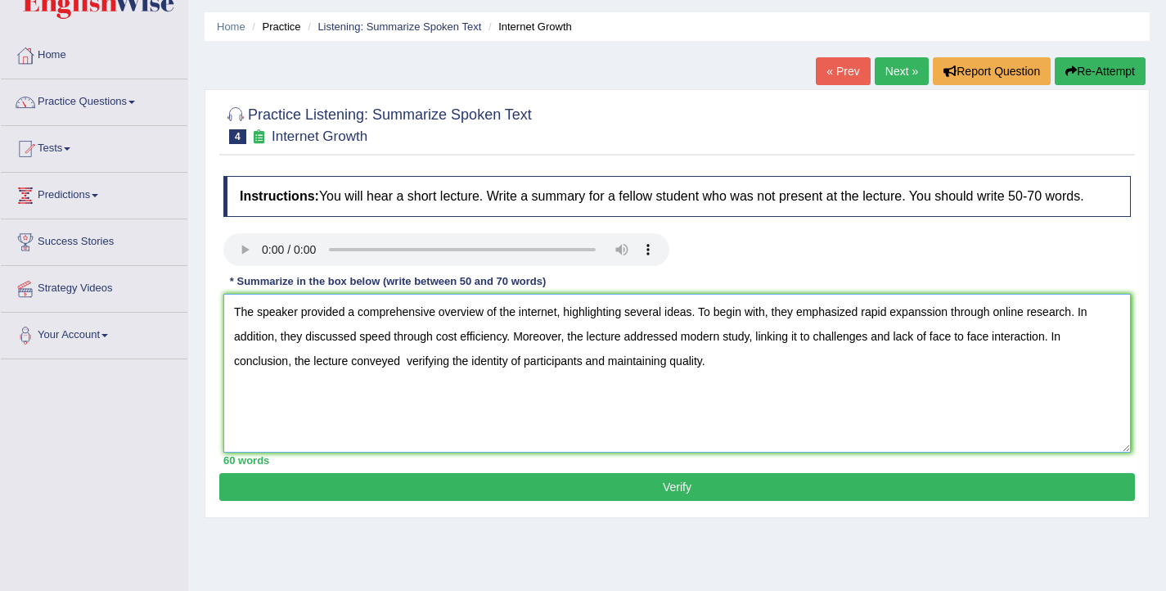
type textarea "The speaker provided a comprehensive overview of the internet, highlighting sev…"
click at [677, 501] on button "Verify" at bounding box center [677, 487] width 916 height 28
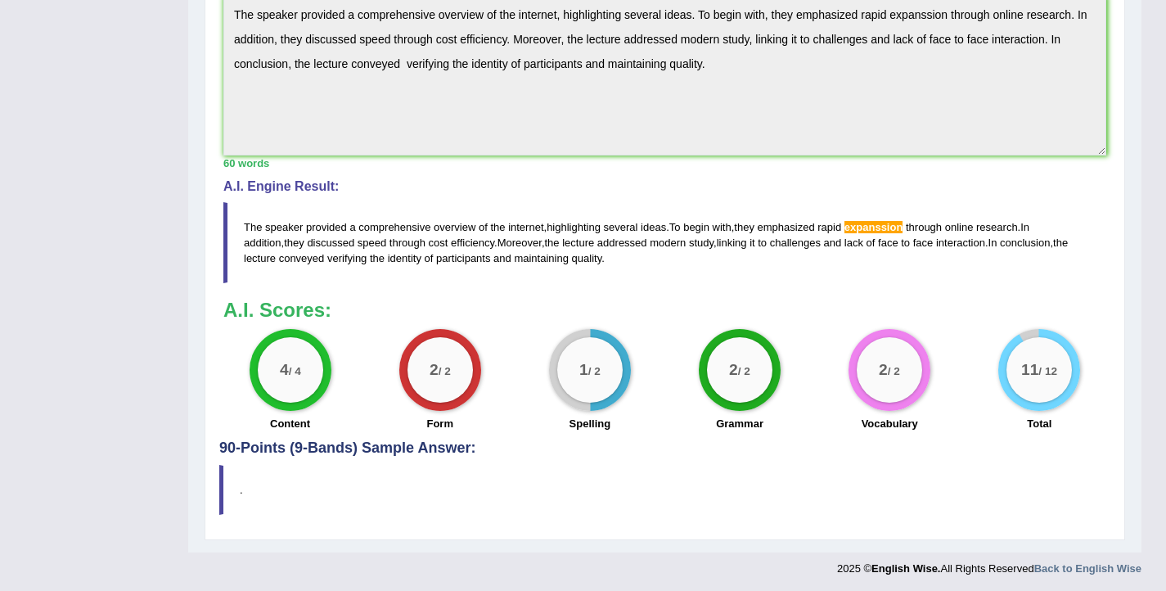
scroll to position [467, 0]
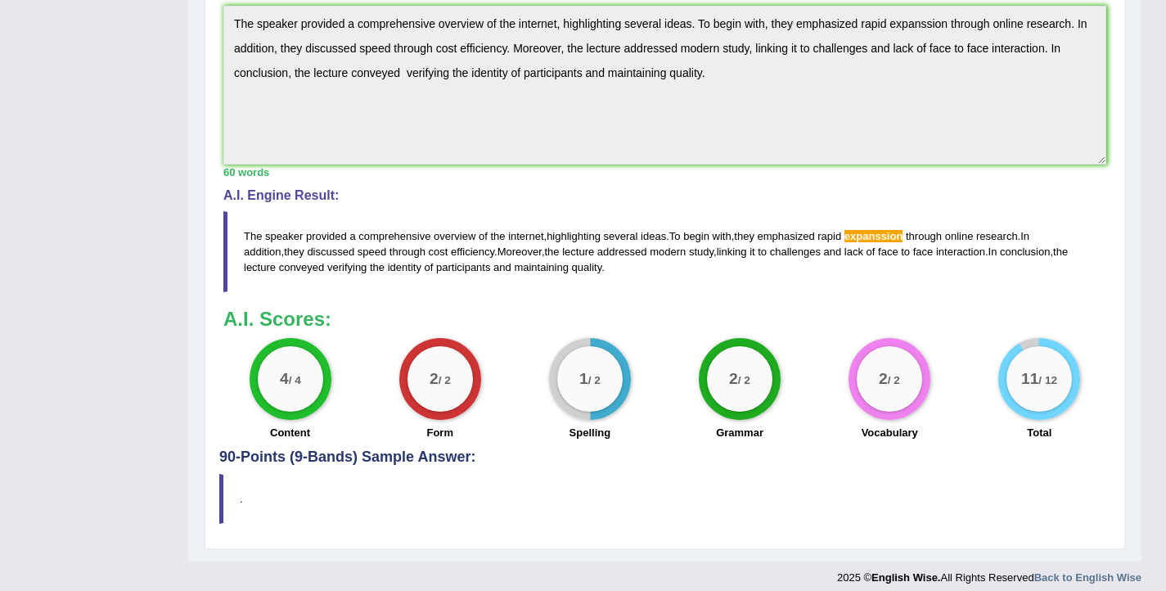
click at [213, 32] on div "Practice Listening: Summarize Spoken Text 4 Internet Growth Instructions: You w…" at bounding box center [665, 109] width 920 height 879
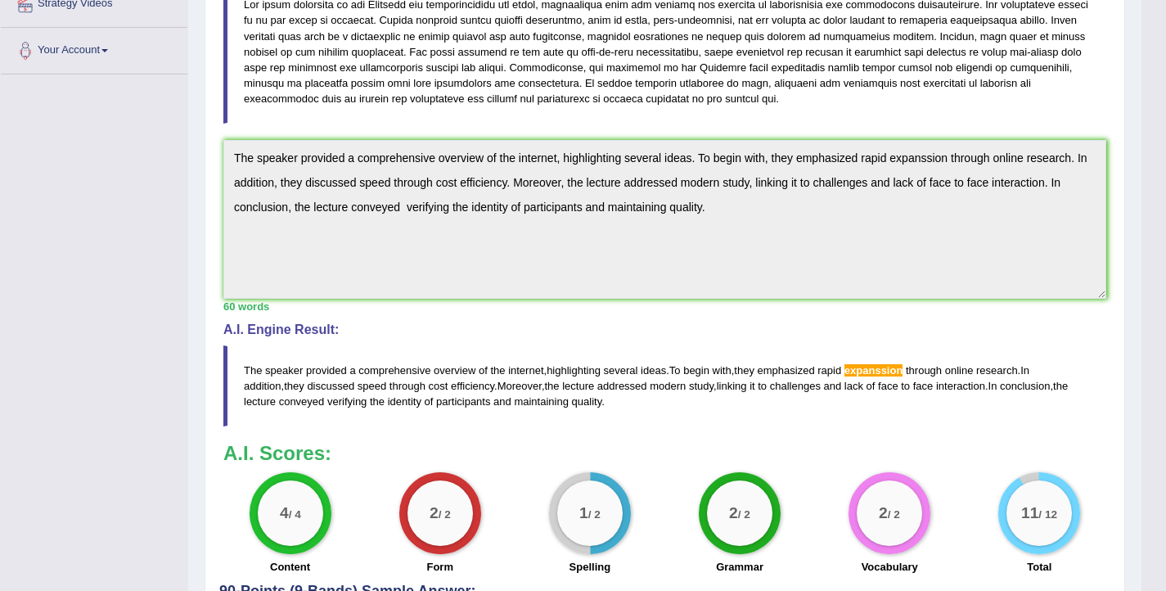
scroll to position [15, 0]
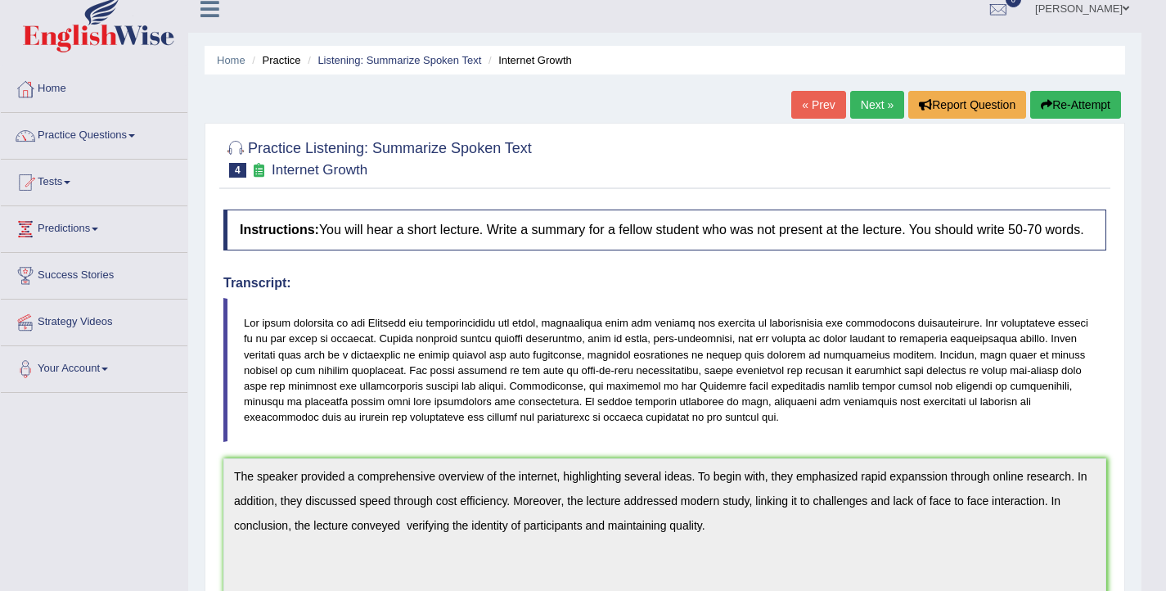
click at [1069, 103] on button "Re-Attempt" at bounding box center [1075, 105] width 91 height 28
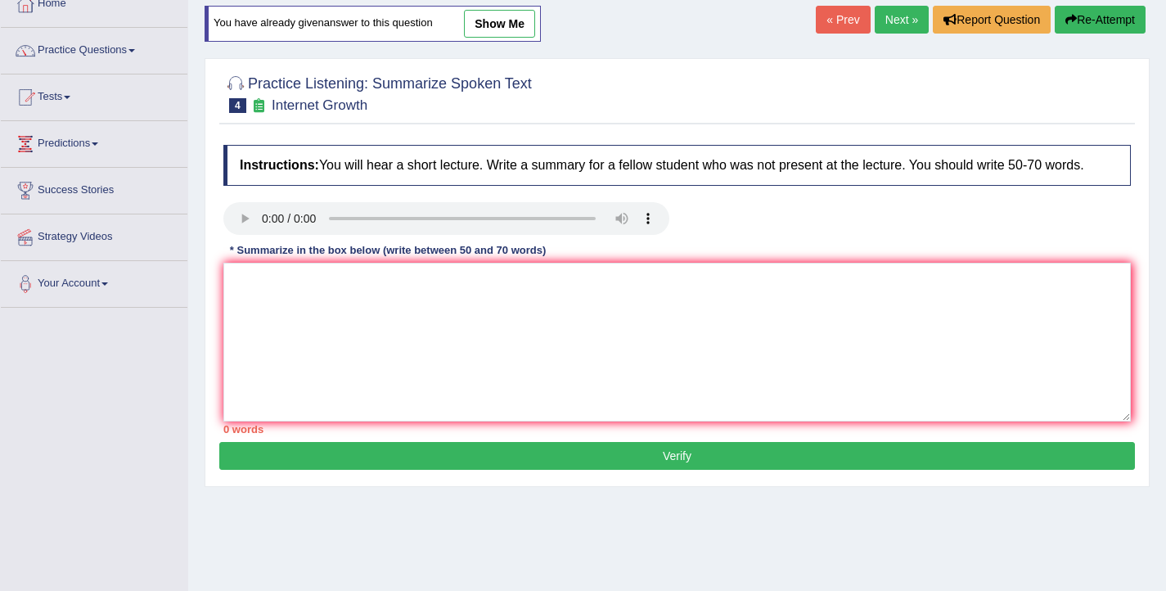
scroll to position [268, 0]
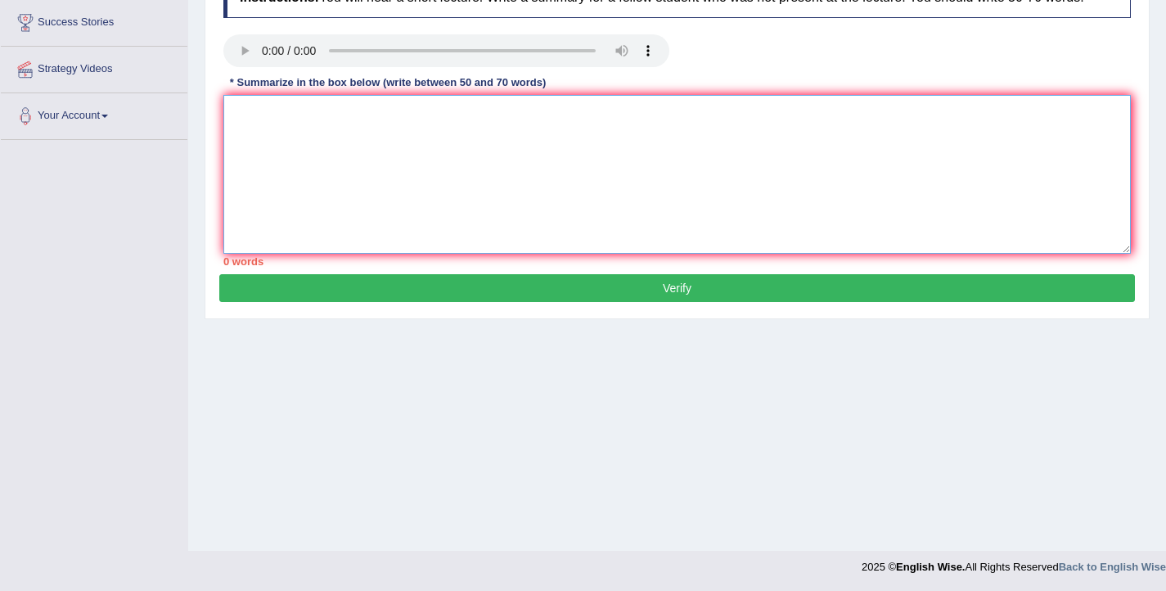
click at [518, 195] on textarea at bounding box center [676, 174] width 907 height 159
paste textarea "The speaker provided a comprehensive overview of the internet, highlighting sev…"
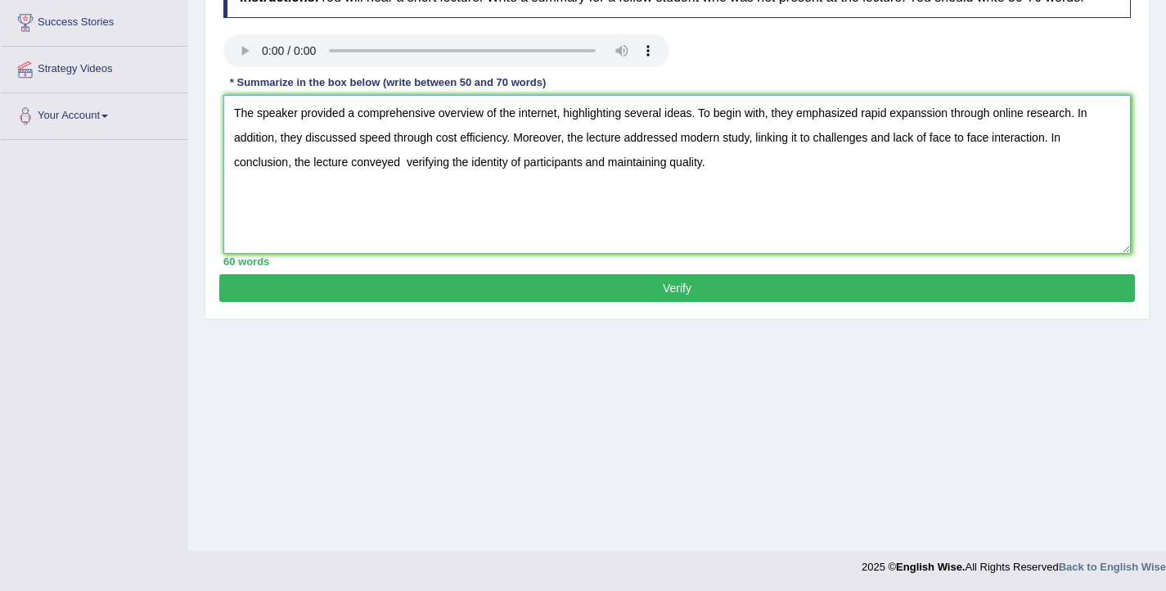
drag, startPoint x: 996, startPoint y: 127, endPoint x: 955, endPoint y: 128, distance: 40.9
click at [955, 128] on textarea "The speaker provided a comprehensive overview of the internet, highlighting sev…" at bounding box center [676, 174] width 907 height 159
click at [955, 135] on textarea "The speaker provided a comprehensive overview of the internet, highlighting sev…" at bounding box center [676, 174] width 907 height 159
drag, startPoint x: 276, startPoint y: 154, endPoint x: 207, endPoint y: 150, distance: 68.8
click at [209, 151] on div "Practice Listening: Summarize Spoken Text 4 Internet Growth Instructions: You w…" at bounding box center [677, 104] width 945 height 429
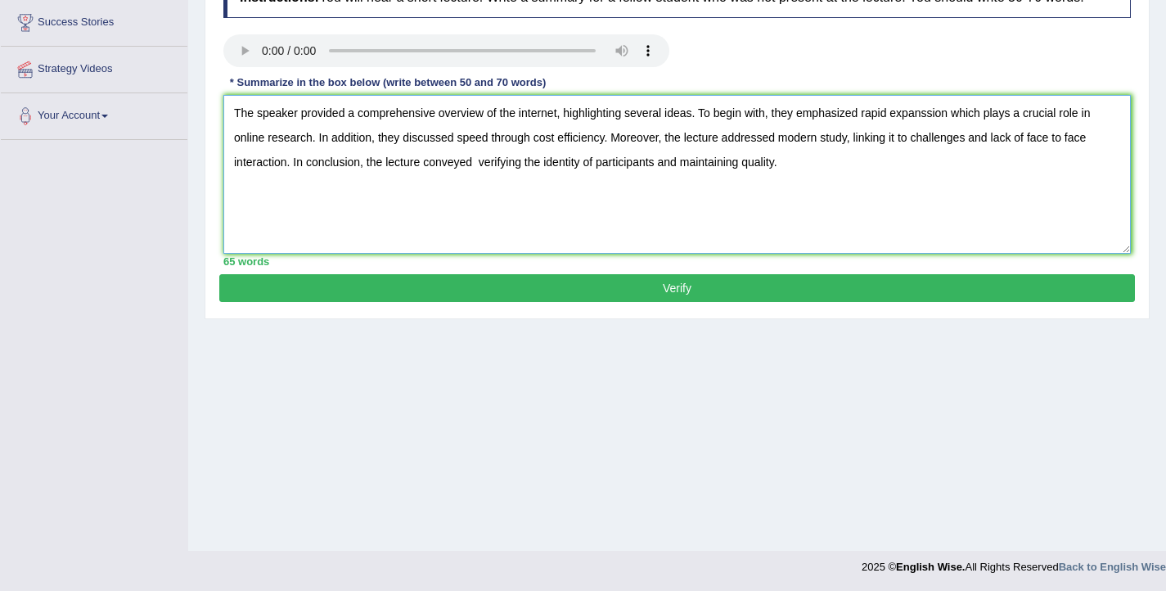
drag, startPoint x: 533, startPoint y: 154, endPoint x: 493, endPoint y: 158, distance: 39.5
click at [493, 158] on textarea "The speaker provided a comprehensive overview of the internet, highlighting sev…" at bounding box center [676, 174] width 907 height 159
click at [933, 133] on textarea "The speaker provided a comprehensive overview of the internet, highlighting sev…" at bounding box center [676, 174] width 907 height 159
type textarea "The speaker provided a comprehensive overview of the internet, highlighting sev…"
click at [692, 302] on button "Verify" at bounding box center [677, 288] width 916 height 28
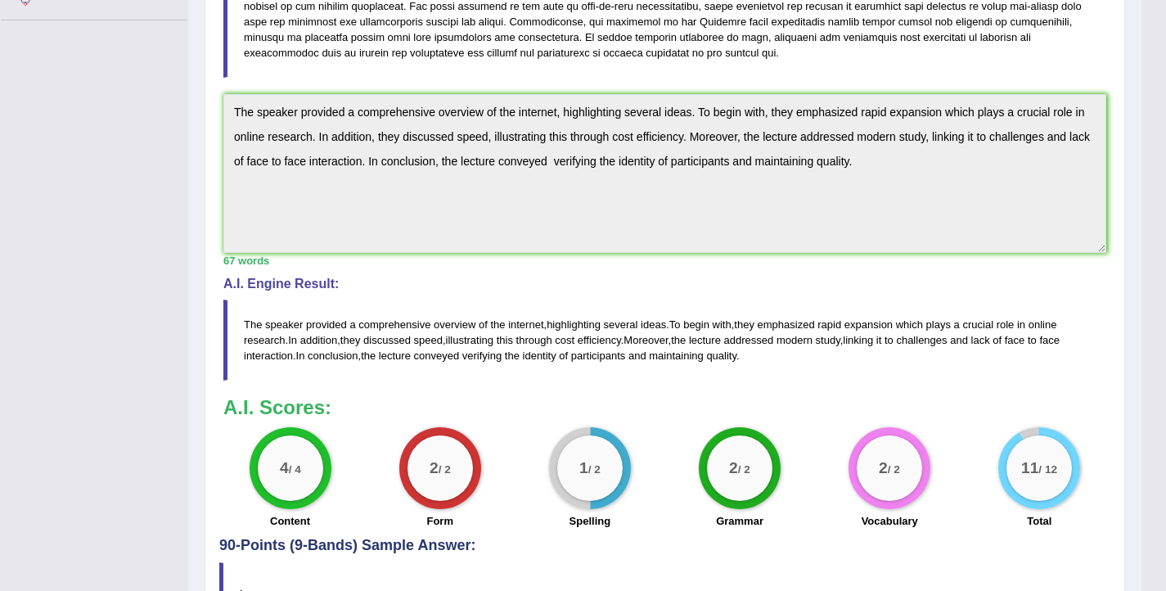
scroll to position [73, 0]
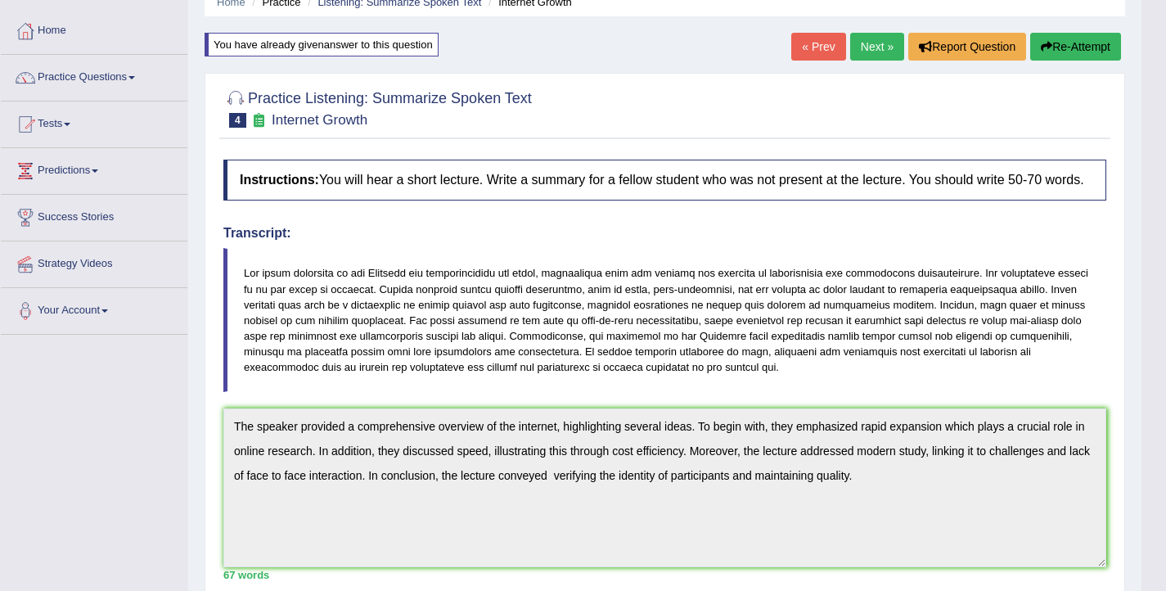
click at [1070, 35] on button "Re-Attempt" at bounding box center [1075, 47] width 91 height 28
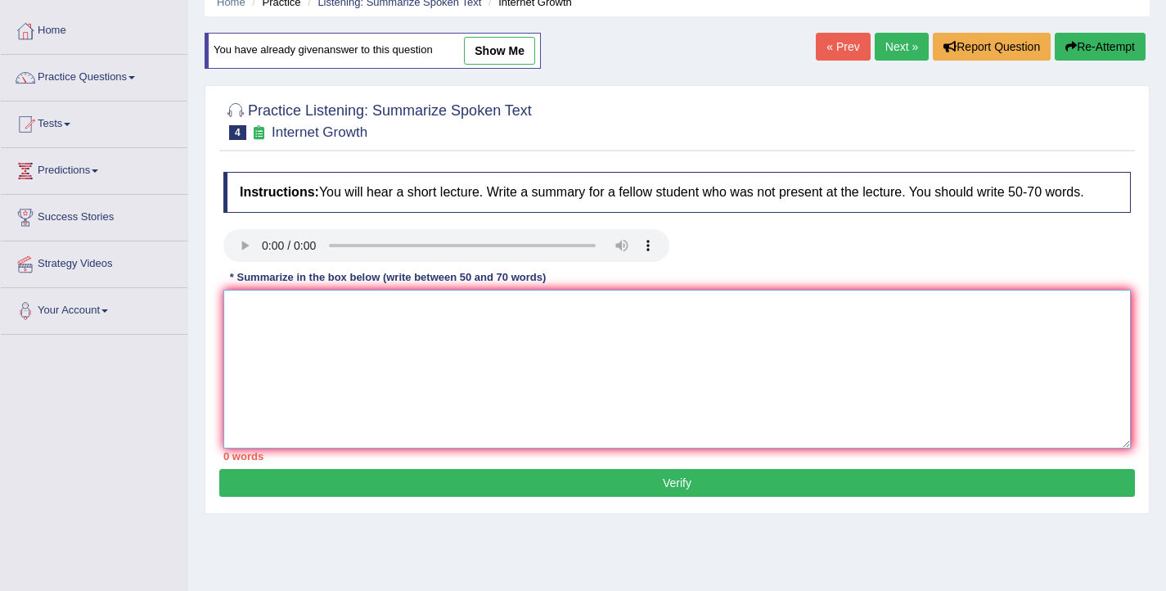
click at [493, 324] on textarea at bounding box center [676, 369] width 907 height 159
paste textarea "The speaker provided a comprehensive overview of the internet, highlighting sev…"
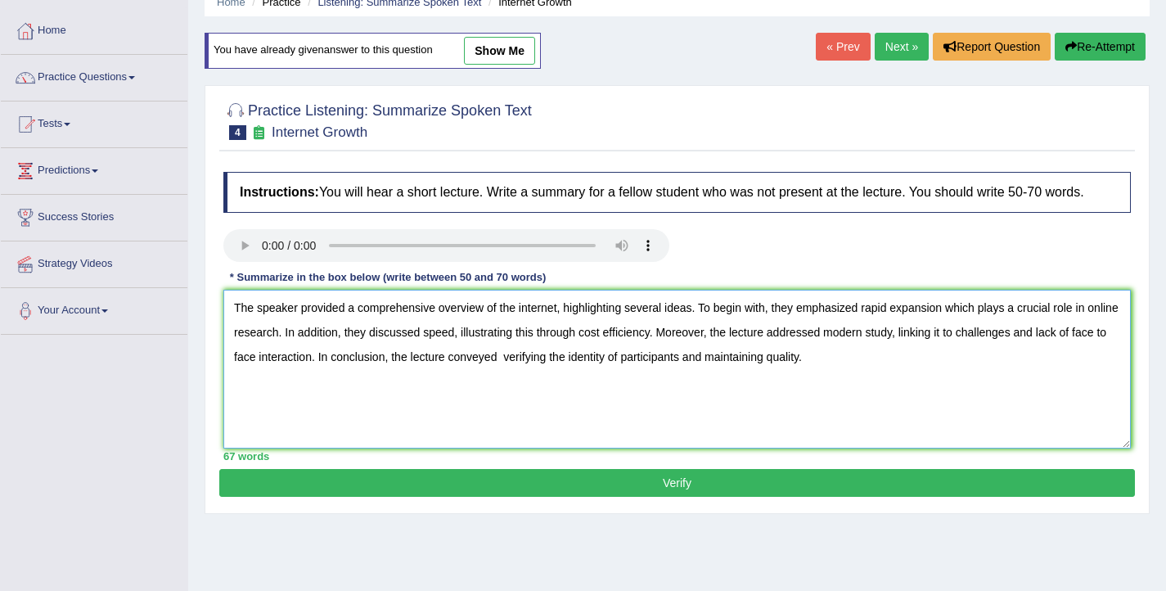
click at [584, 371] on textarea "The speaker provided a comprehensive overview of the internet, highlighting sev…" at bounding box center [676, 369] width 907 height 159
click at [791, 374] on textarea "The speaker provided a comprehensive overview of the internet, highlighting sev…" at bounding box center [676, 369] width 907 height 159
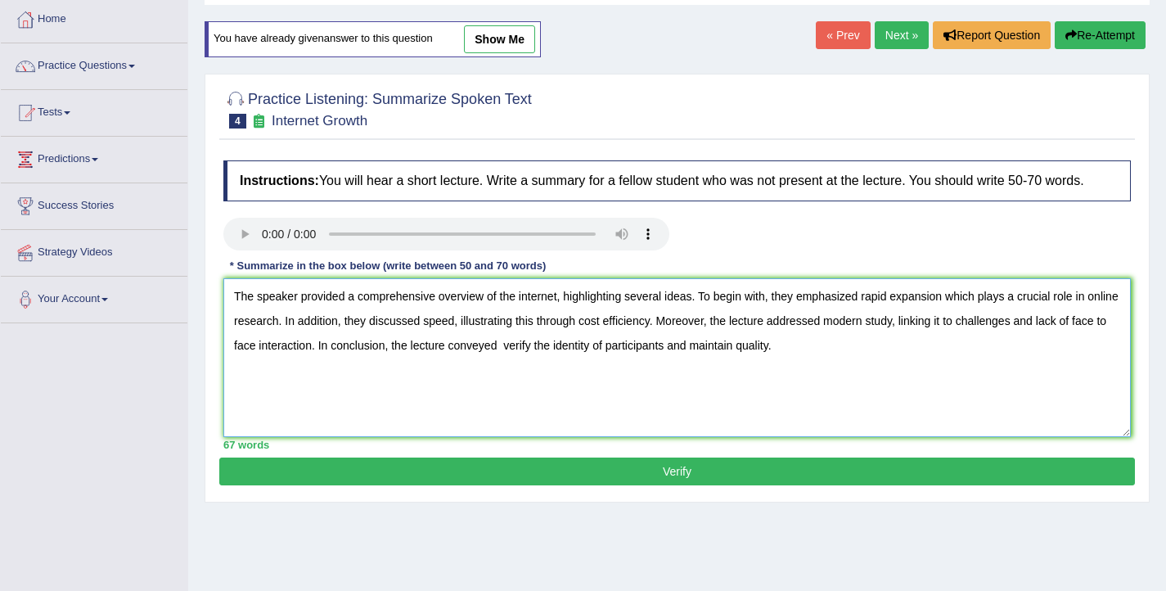
scroll to position [268, 0]
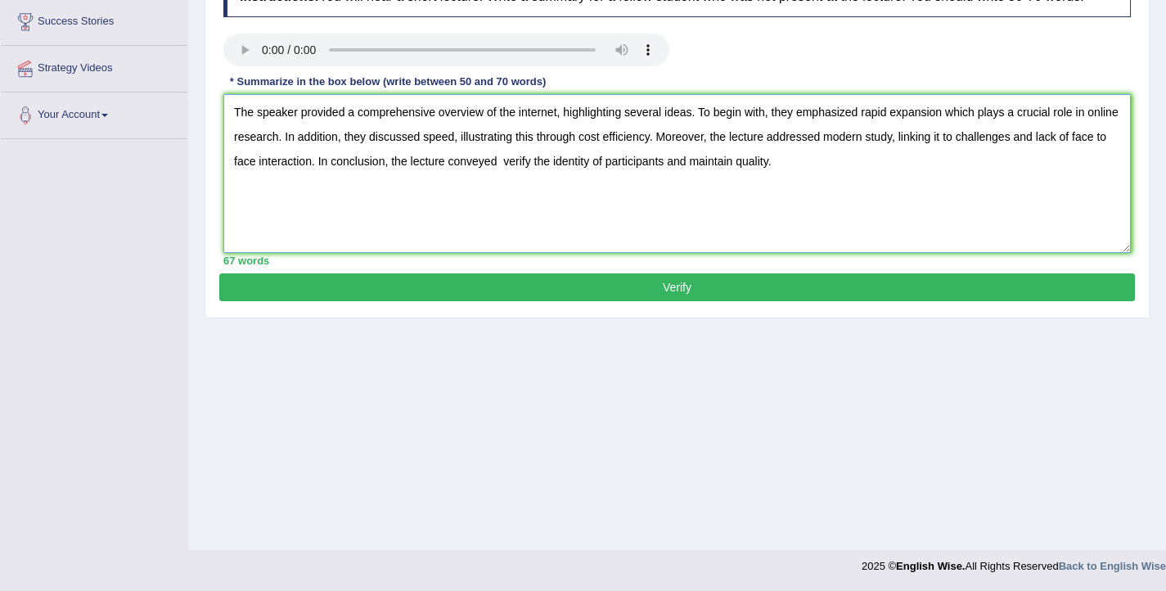
type textarea "The speaker provided a comprehensive overview of the internet, highlighting sev…"
click at [770, 301] on button "Verify" at bounding box center [677, 287] width 916 height 28
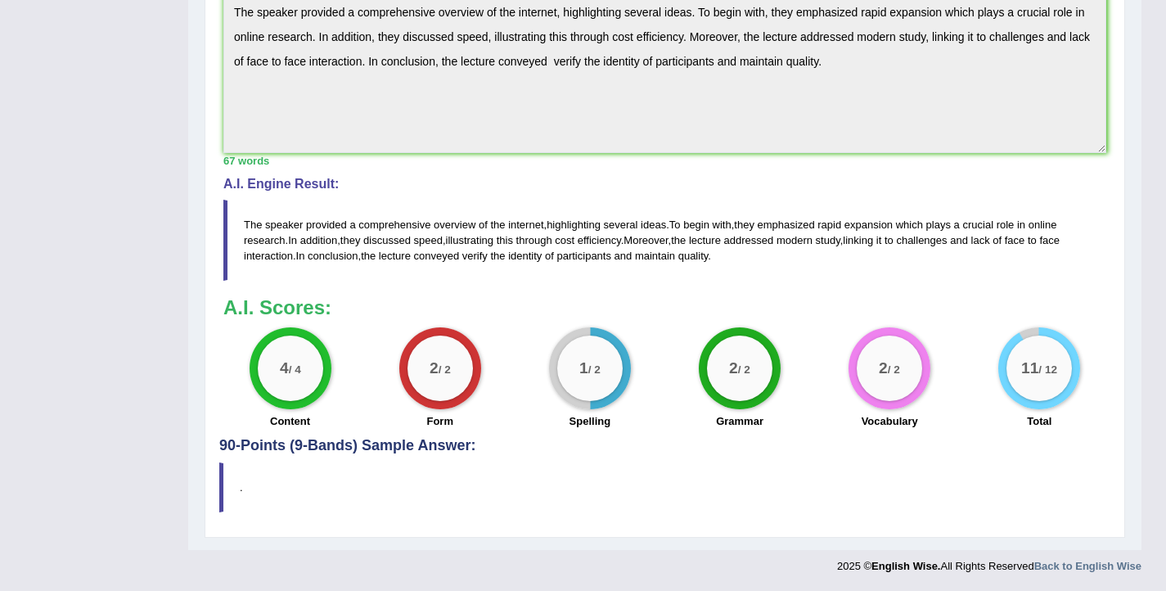
scroll to position [502, 0]
